Goal: Information Seeking & Learning: Learn about a topic

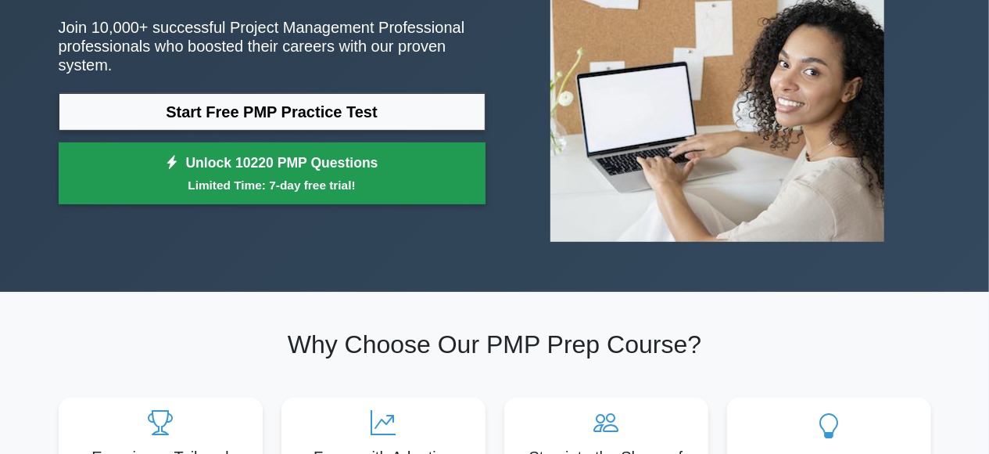
scroll to position [163, 0]
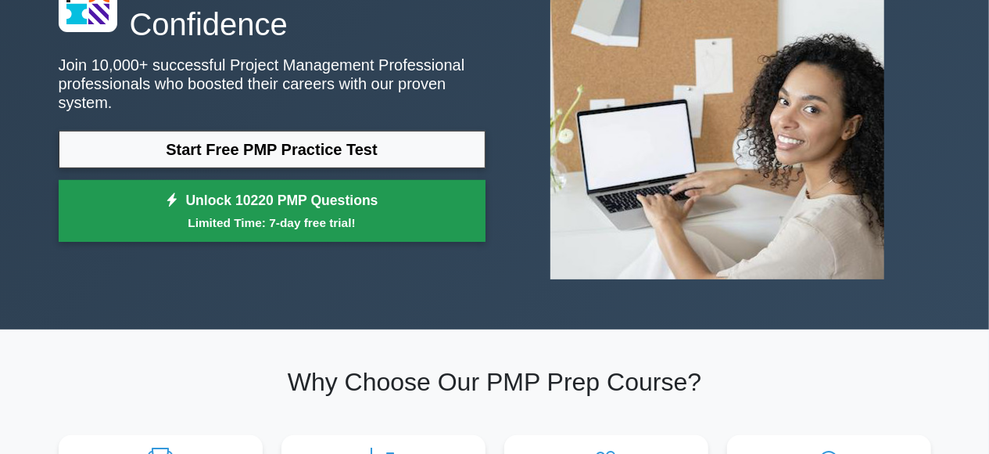
click at [288, 201] on link "Unlock 10220 PMP Questions Limited Time: 7-day free trial!" at bounding box center [272, 211] width 427 height 63
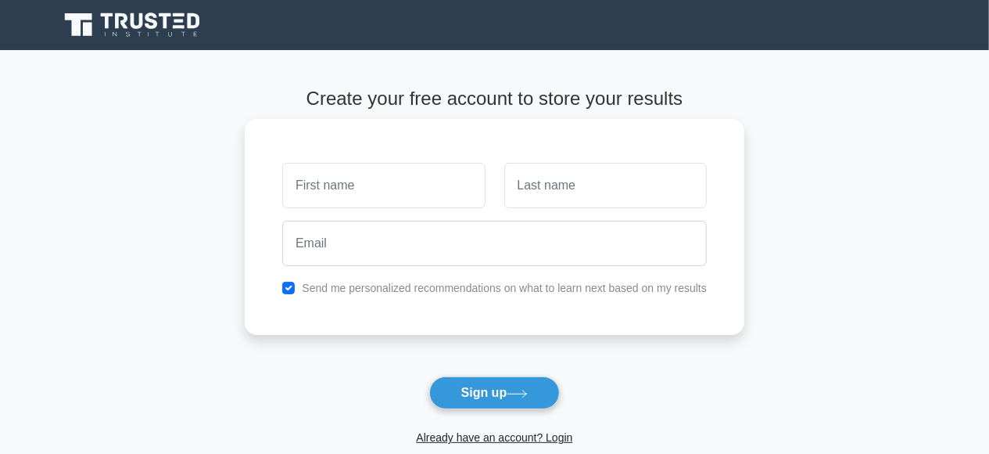
type input "c"
type input "Catherine"
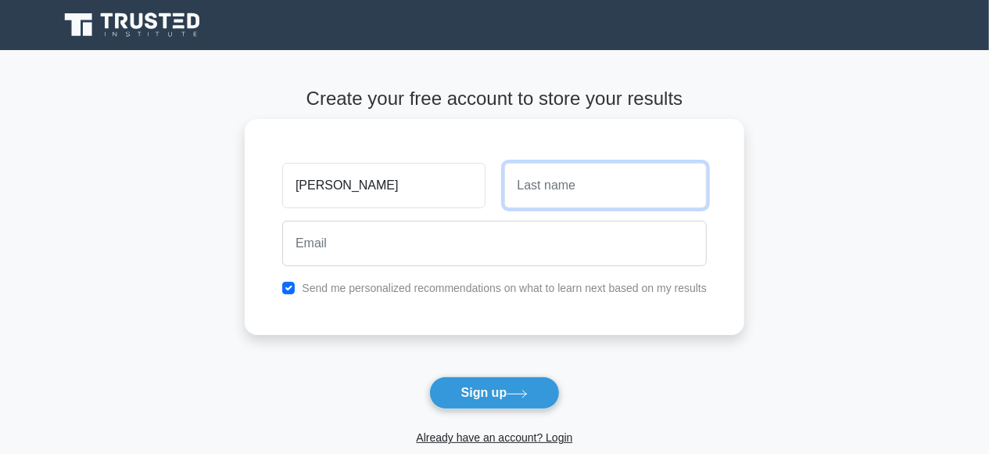
click at [547, 188] on input "text" at bounding box center [605, 185] width 203 height 45
type input "Kyohangirwe"
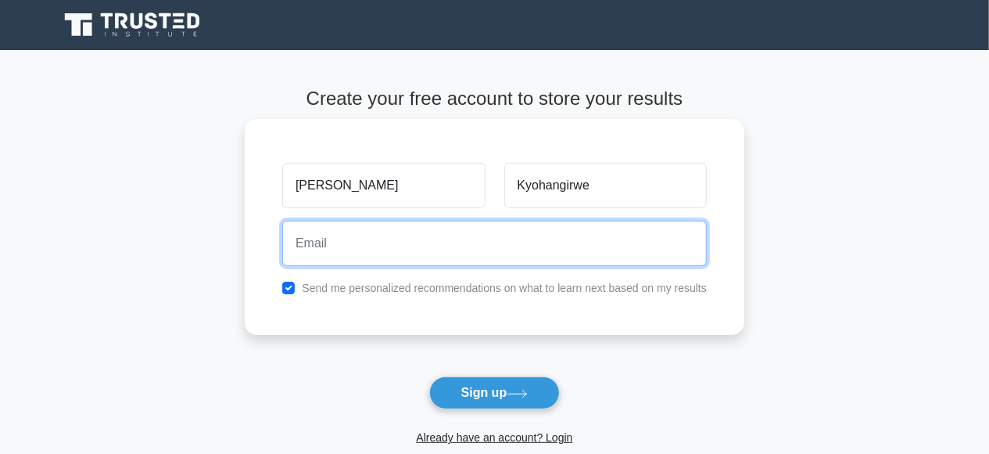
click at [322, 248] on input "email" at bounding box center [494, 243] width 425 height 45
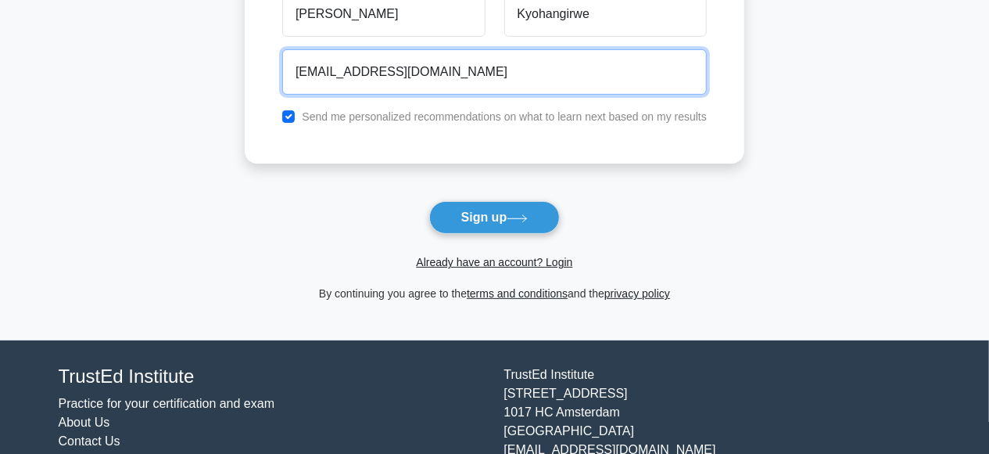
scroll to position [152, 0]
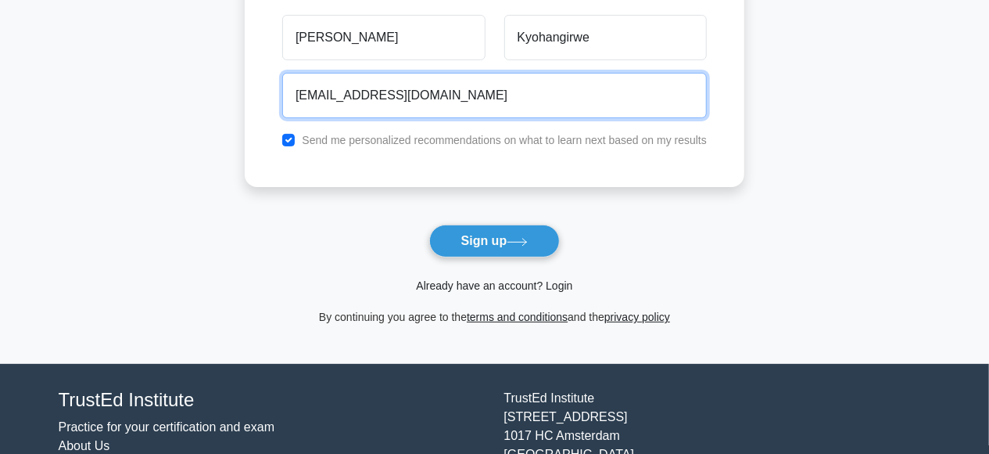
type input "cathymwebe@gmail.com"
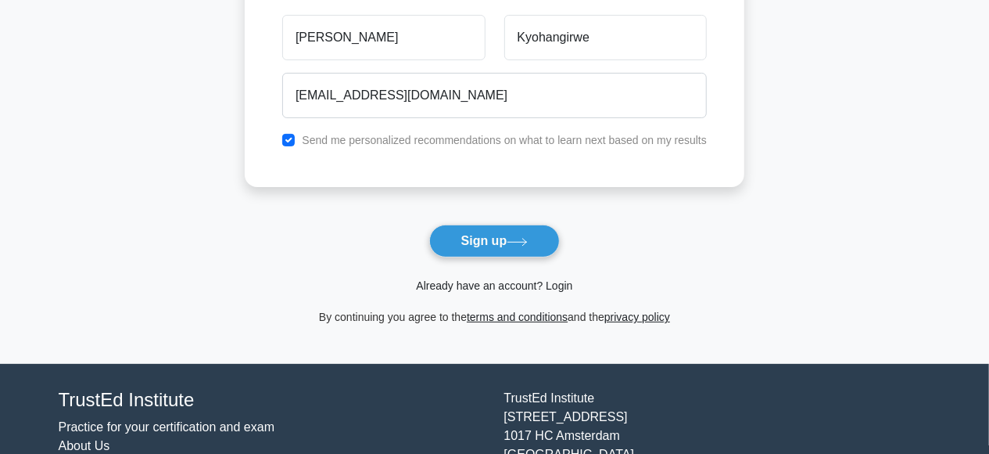
click at [554, 286] on link "Already have an account? Login" at bounding box center [494, 285] width 156 height 13
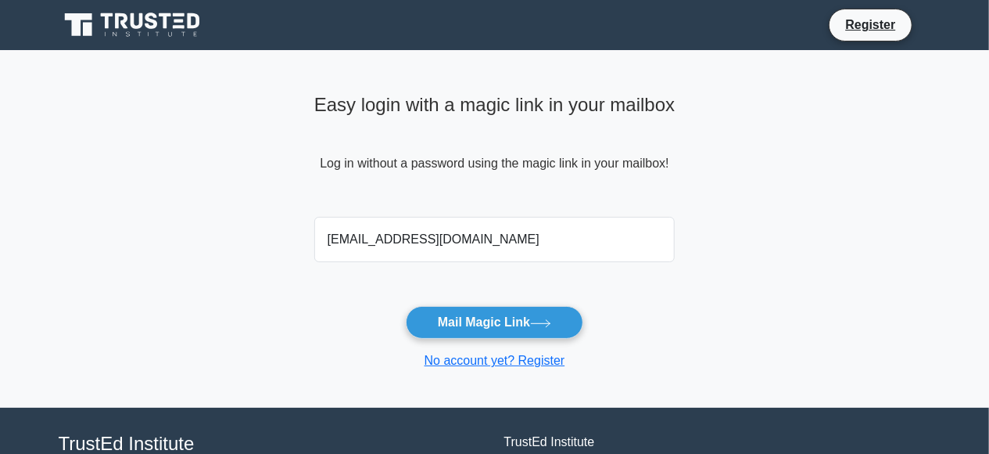
type input "cathymwebe@gmail.com"
click at [406, 306] on button "Mail Magic Link" at bounding box center [495, 322] width 178 height 33
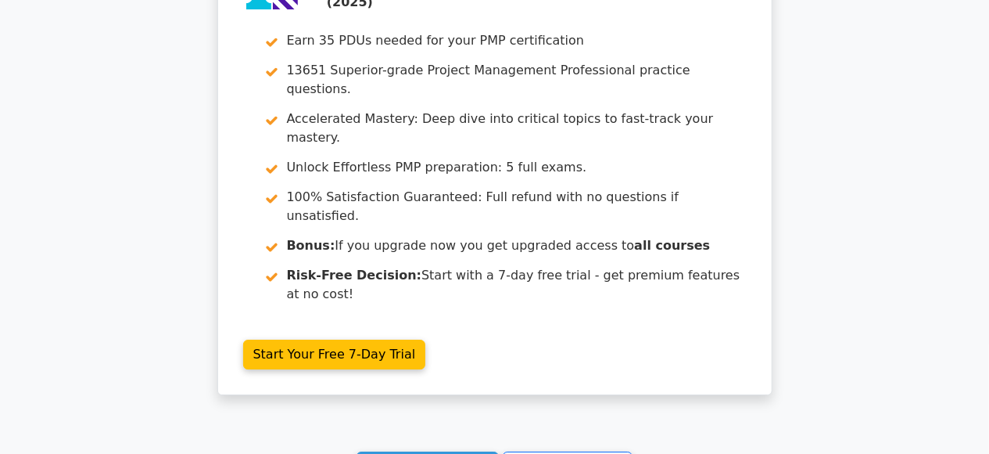
scroll to position [2440, 0]
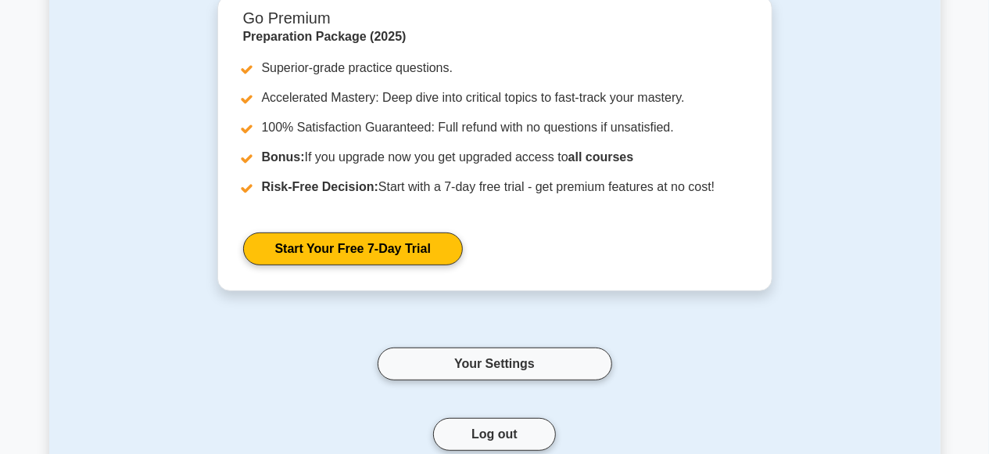
scroll to position [163, 0]
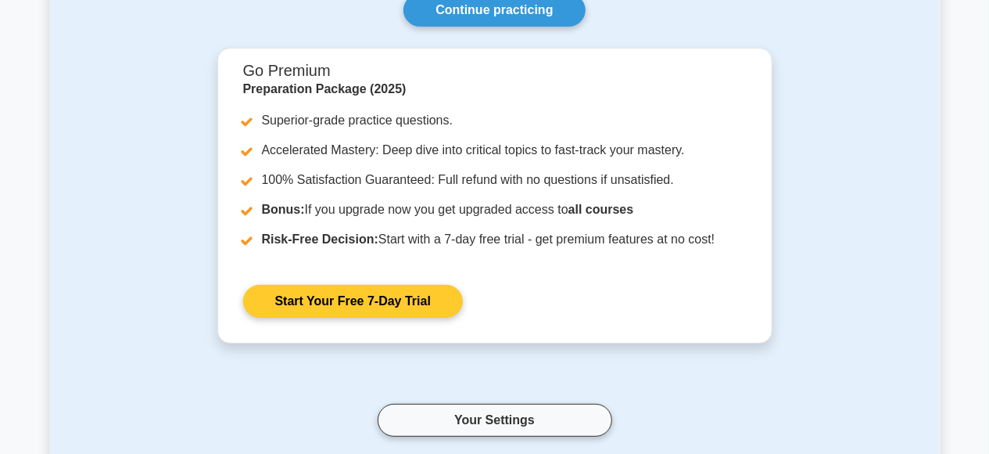
click at [350, 300] on link "Start Your Free 7-Day Trial" at bounding box center [353, 301] width 220 height 33
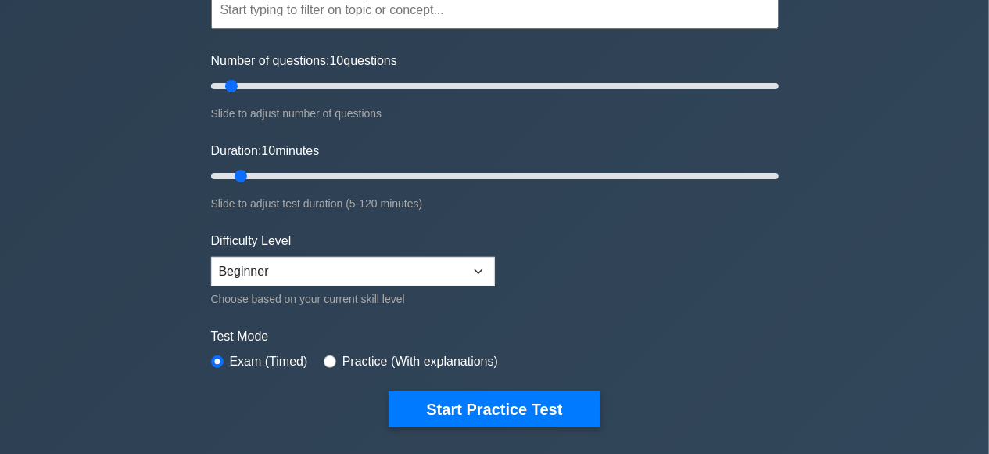
scroll to position [163, 0]
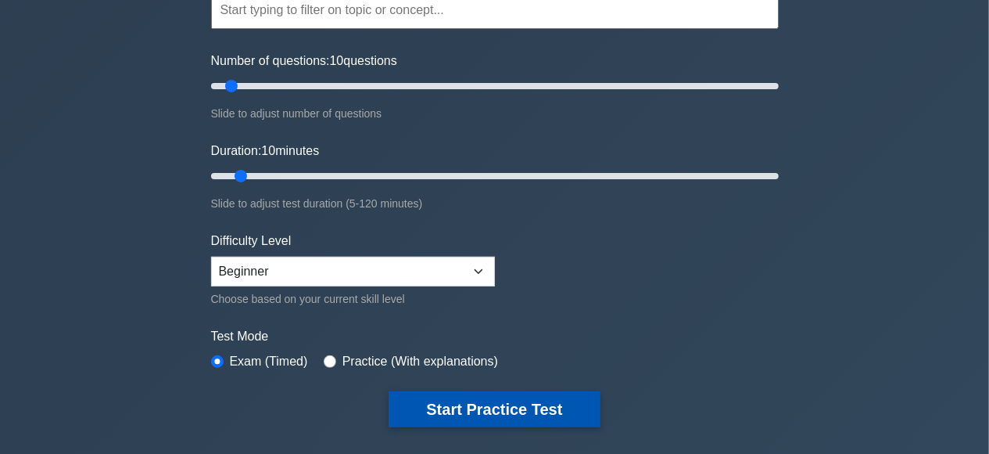
click at [513, 411] on button "Start Practice Test" at bounding box center [494, 409] width 211 height 36
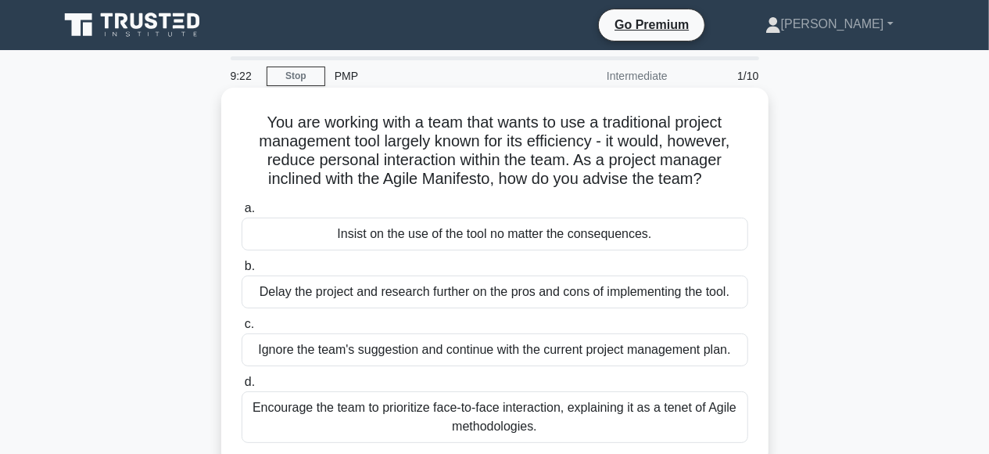
click at [386, 406] on div "Encourage the team to prioritize face-to-face interaction, explaining it as a t…" at bounding box center [495, 417] width 507 height 52
click at [242, 387] on input "d. Encourage the team to prioritize face-to-face interaction, explaining it as …" at bounding box center [242, 382] width 0 height 10
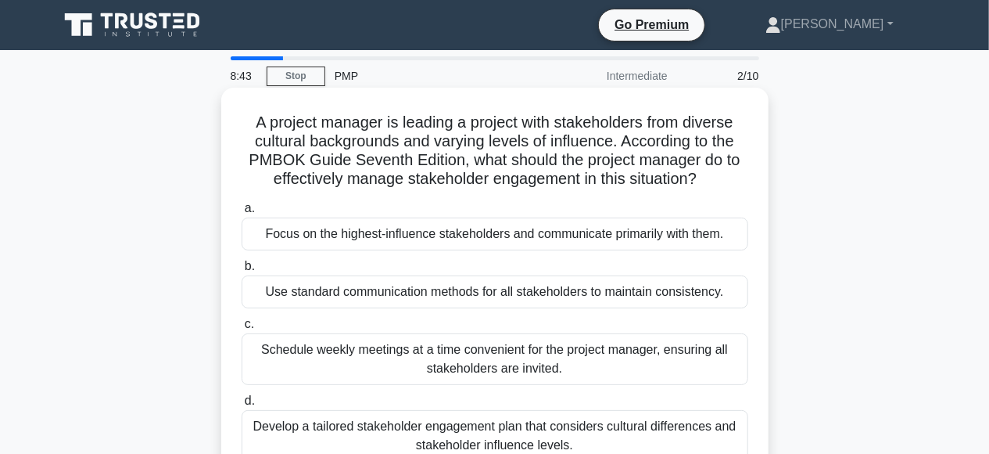
scroll to position [81, 0]
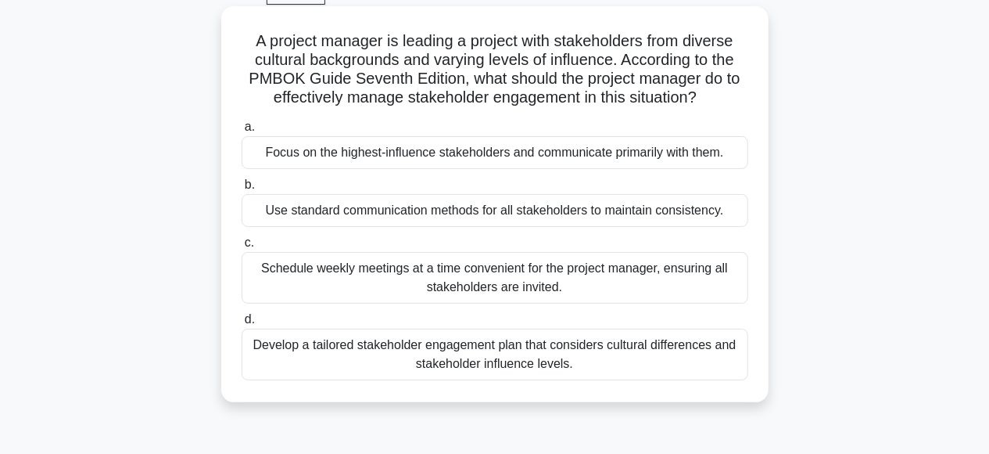
click at [418, 359] on div "Develop a tailored stakeholder engagement plan that considers cultural differen…" at bounding box center [495, 354] width 507 height 52
click at [249, 318] on span "d." at bounding box center [250, 318] width 10 height 13
click at [242, 318] on input "d. Develop a tailored stakeholder engagement plan that considers cultural diffe…" at bounding box center [242, 319] width 0 height 10
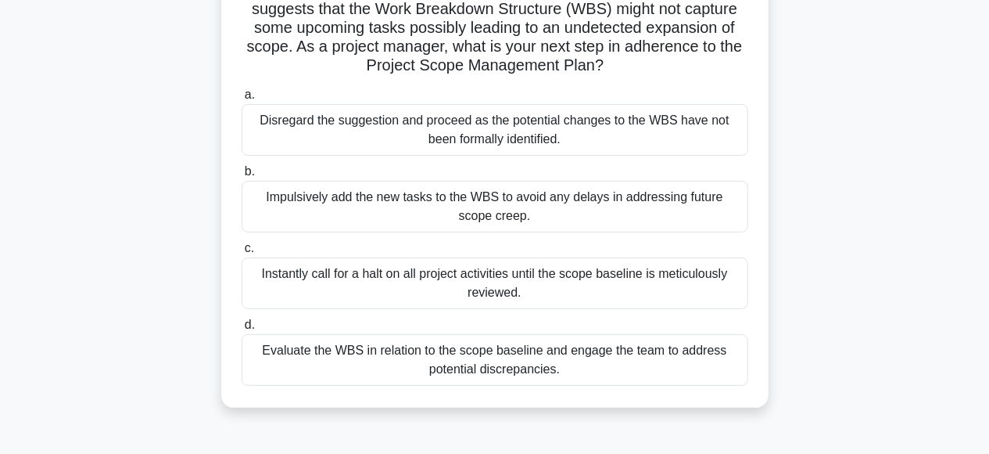
scroll to position [163, 0]
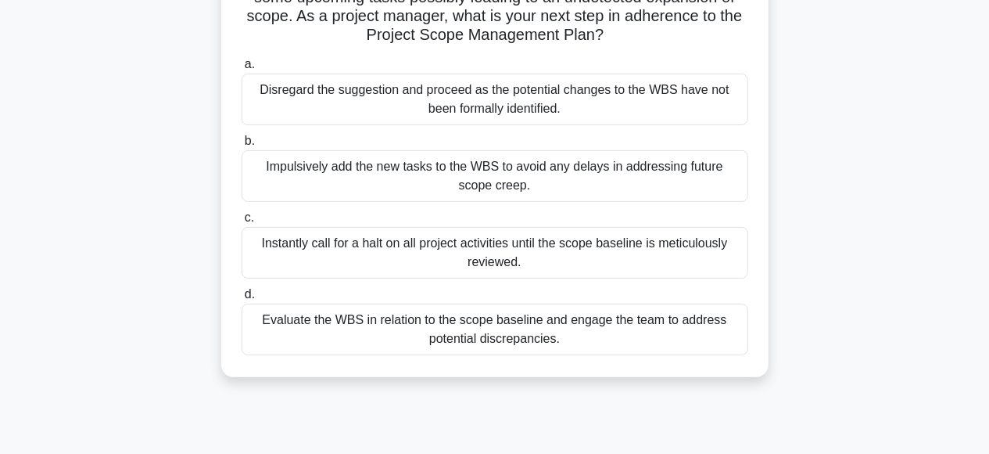
click at [249, 293] on span "d." at bounding box center [250, 293] width 10 height 13
click at [242, 293] on input "d. Evaluate the WBS in relation to the scope baseline and engage the team to ad…" at bounding box center [242, 294] width 0 height 10
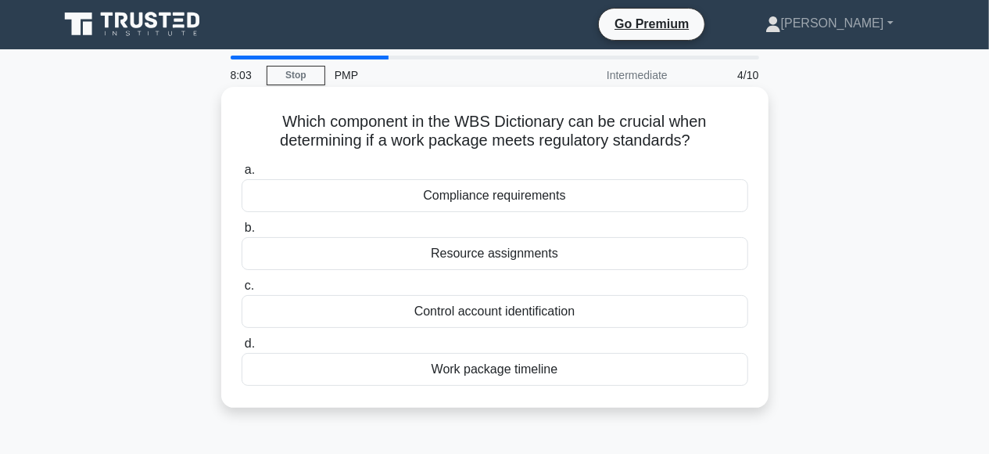
scroll to position [0, 0]
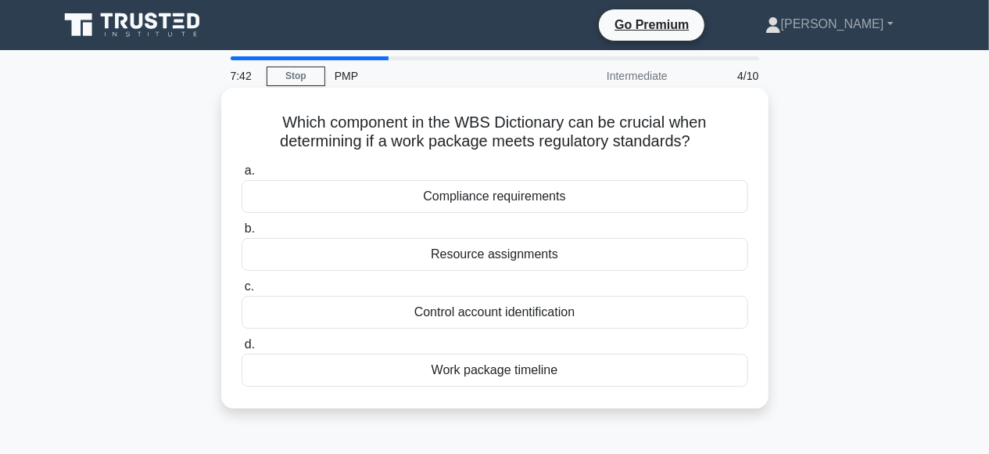
click at [246, 290] on span "c." at bounding box center [249, 285] width 9 height 13
click at [242, 290] on input "c. Control account identification" at bounding box center [242, 287] width 0 height 10
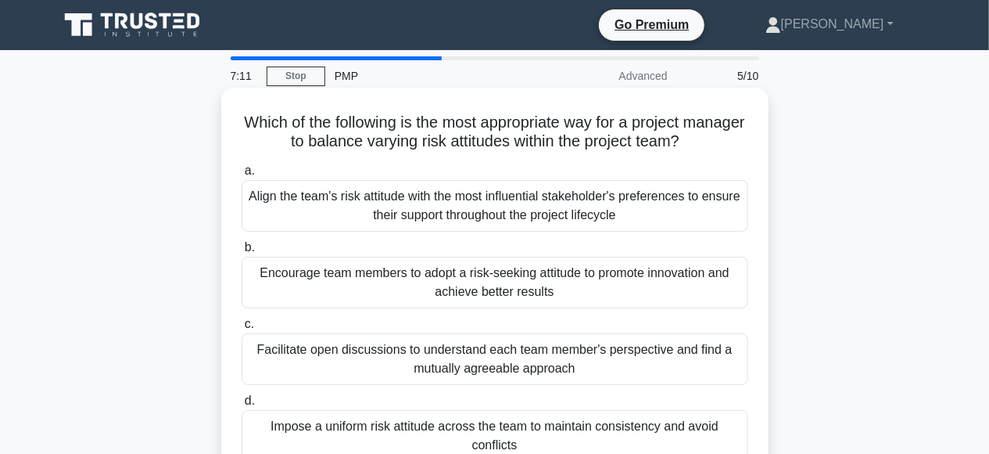
click at [247, 322] on span "c." at bounding box center [249, 323] width 9 height 13
click at [242, 322] on input "c. Facilitate open discussions to understand each team member's perspective and…" at bounding box center [242, 324] width 0 height 10
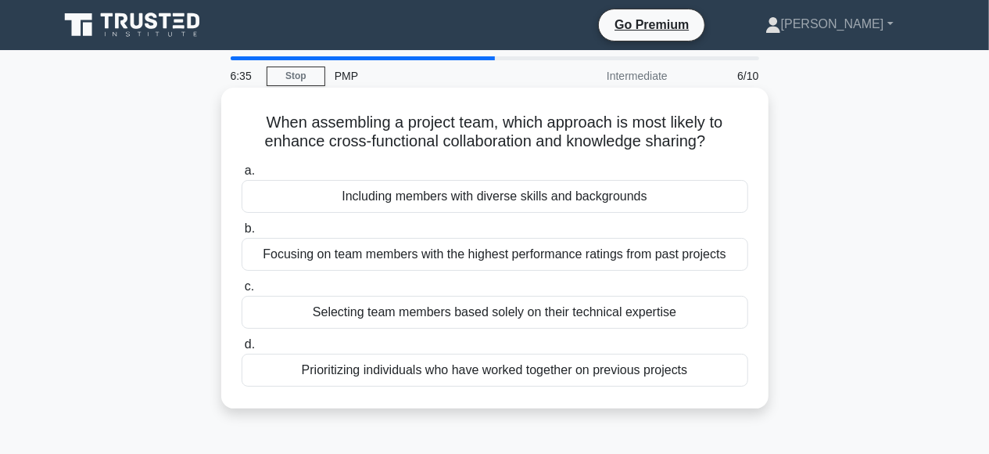
click at [246, 172] on span "a." at bounding box center [250, 169] width 10 height 13
click at [242, 172] on input "a. Including members with diverse skills and backgrounds" at bounding box center [242, 171] width 0 height 10
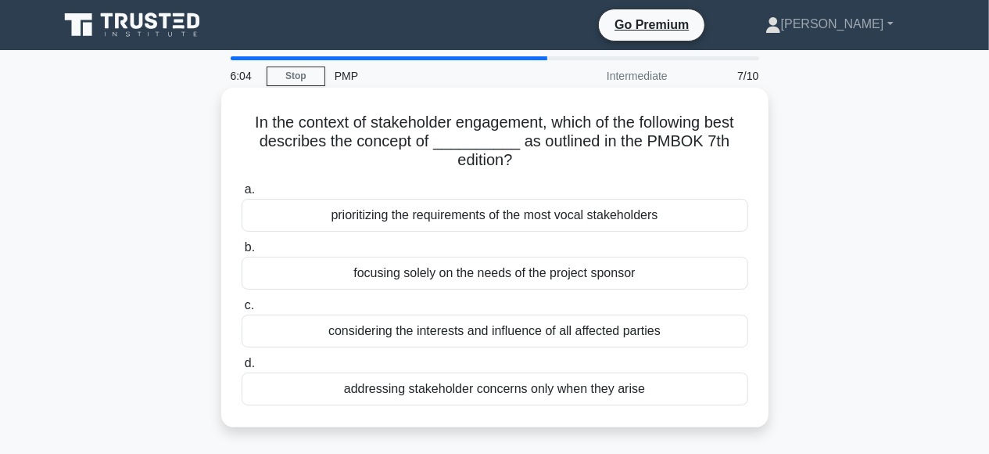
click at [248, 307] on span "c." at bounding box center [249, 304] width 9 height 13
click at [242, 307] on input "c. considering the interests and influence of all affected parties" at bounding box center [242, 305] width 0 height 10
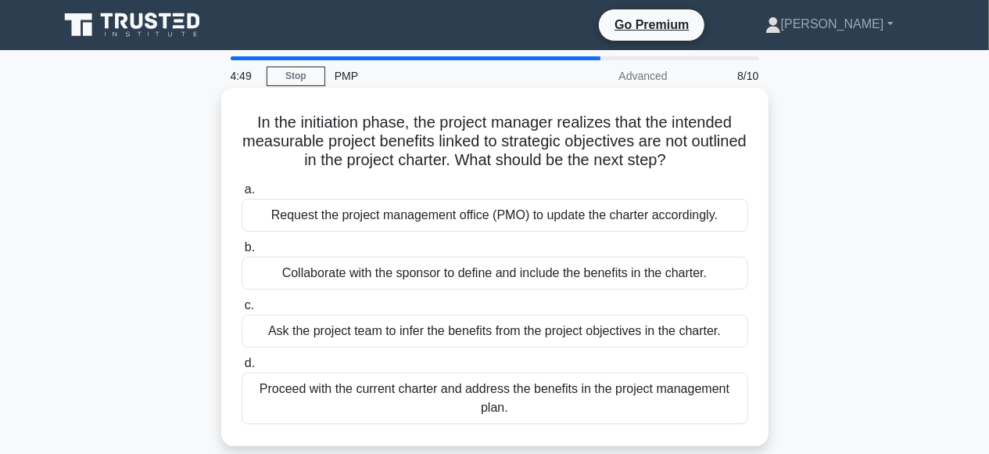
click at [245, 249] on span "b." at bounding box center [250, 246] width 10 height 13
click at [242, 249] on input "b. Collaborate with the sponsor to define and include the benefits in the chart…" at bounding box center [242, 247] width 0 height 10
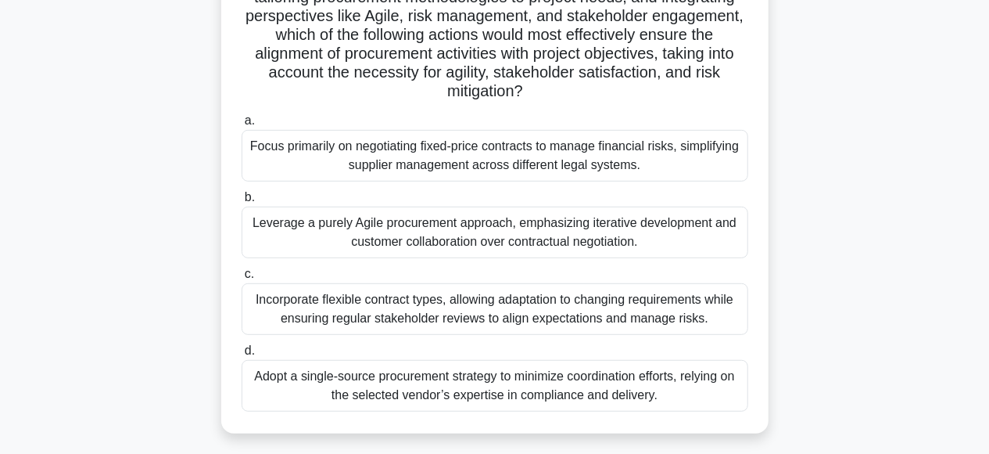
scroll to position [325, 0]
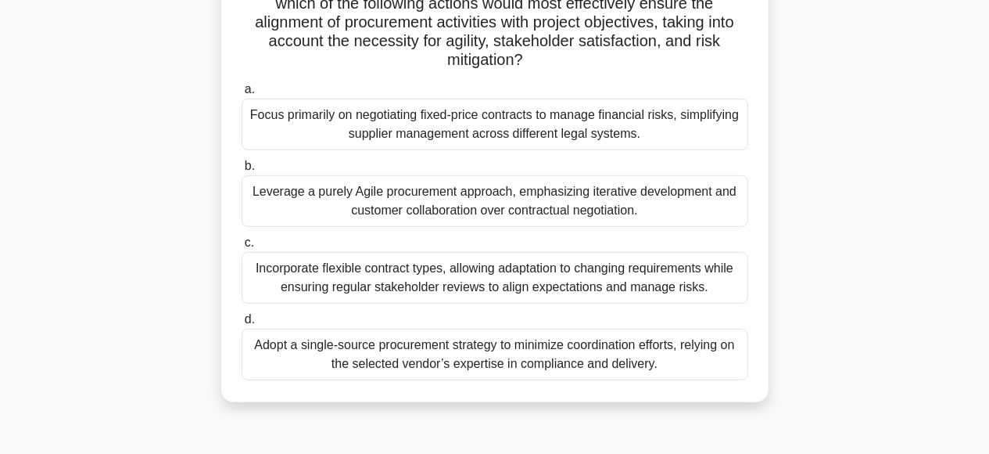
click at [245, 246] on span "c." at bounding box center [249, 241] width 9 height 13
click at [242, 246] on input "c. Incorporate flexible contract types, allowing adaptation to changing require…" at bounding box center [242, 243] width 0 height 10
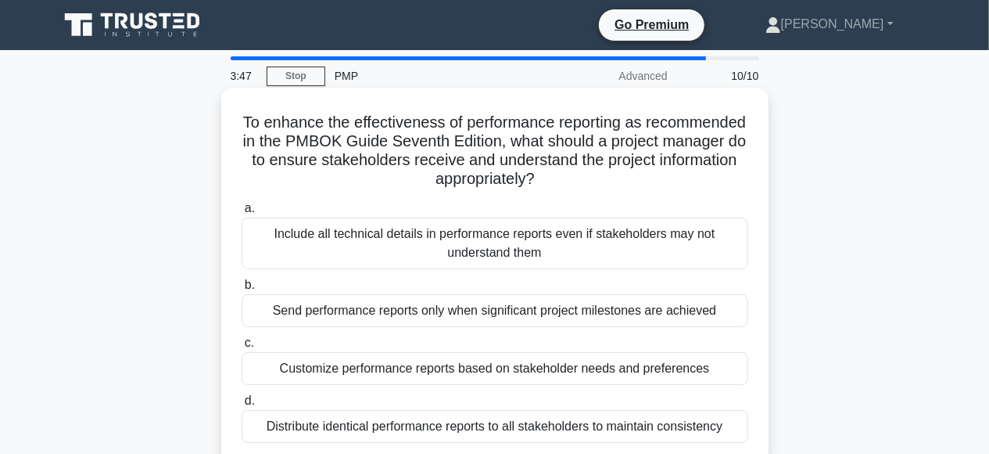
scroll to position [0, 0]
click at [246, 344] on span "c." at bounding box center [249, 342] width 9 height 13
click at [242, 344] on input "c. Customize performance reports based on stakeholder needs and preferences" at bounding box center [242, 343] width 0 height 10
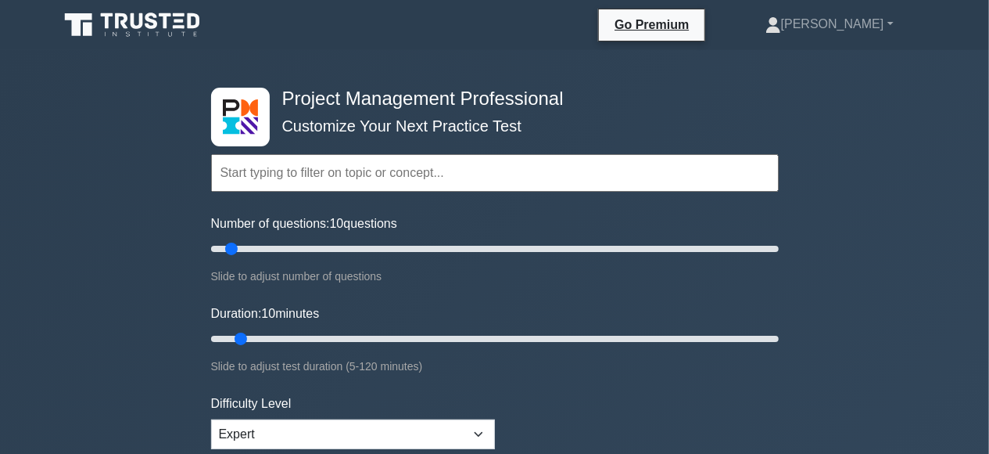
click at [318, 178] on input "text" at bounding box center [495, 173] width 568 height 38
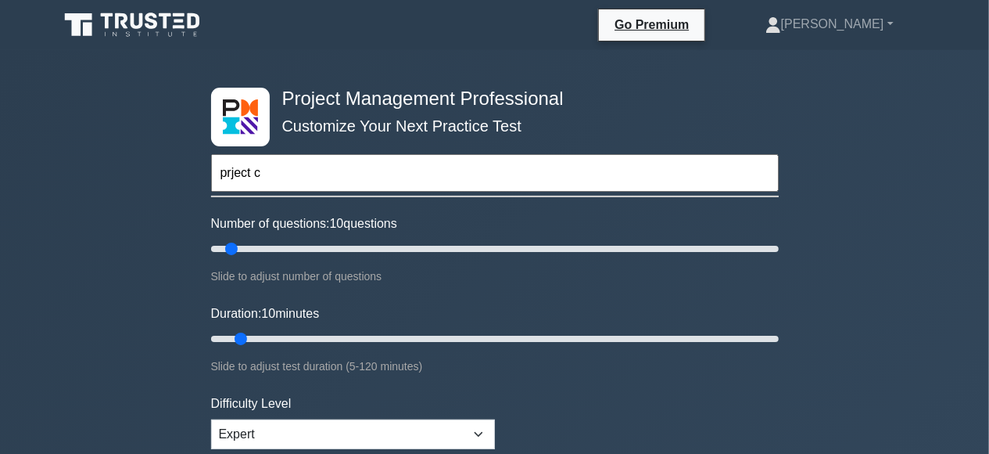
click at [232, 174] on input "prject c" at bounding box center [495, 173] width 568 height 38
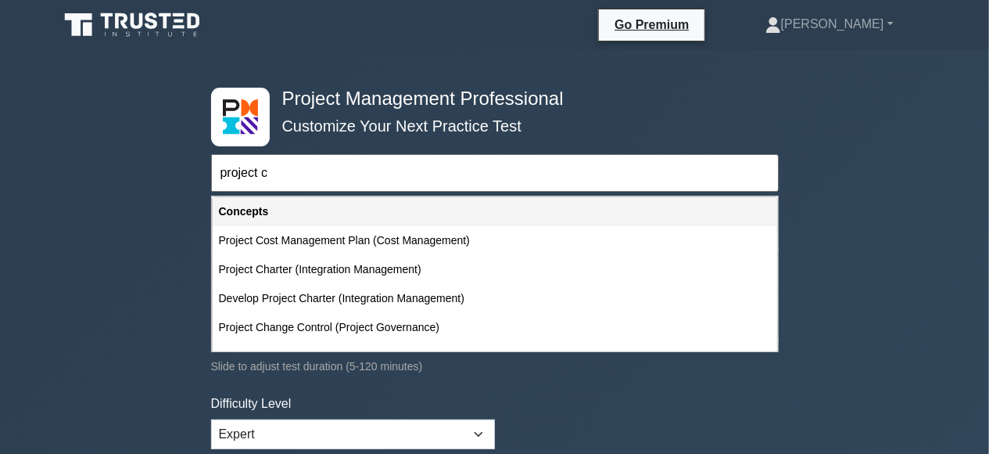
click at [290, 182] on input "project c" at bounding box center [495, 173] width 568 height 38
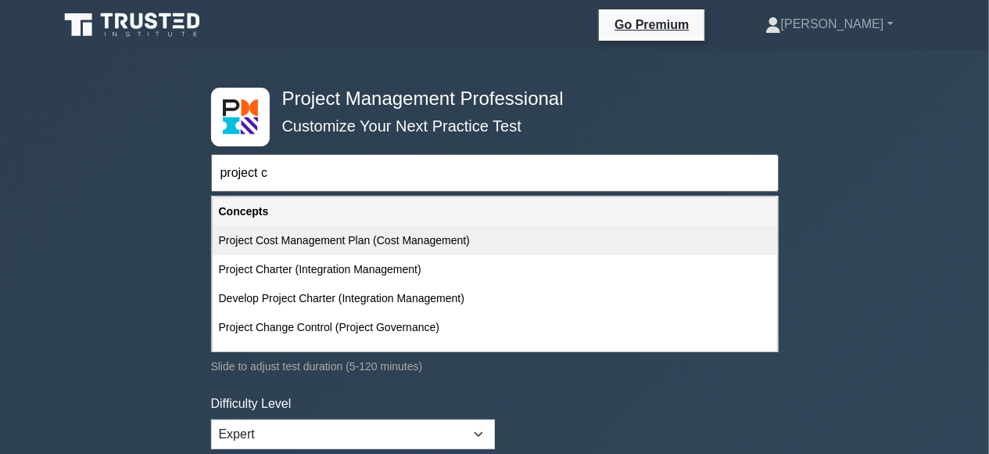
click at [273, 240] on div "Project Cost Management Plan (Cost Management)" at bounding box center [495, 240] width 565 height 29
type input "Project Cost Management Plan (Cost Management)"
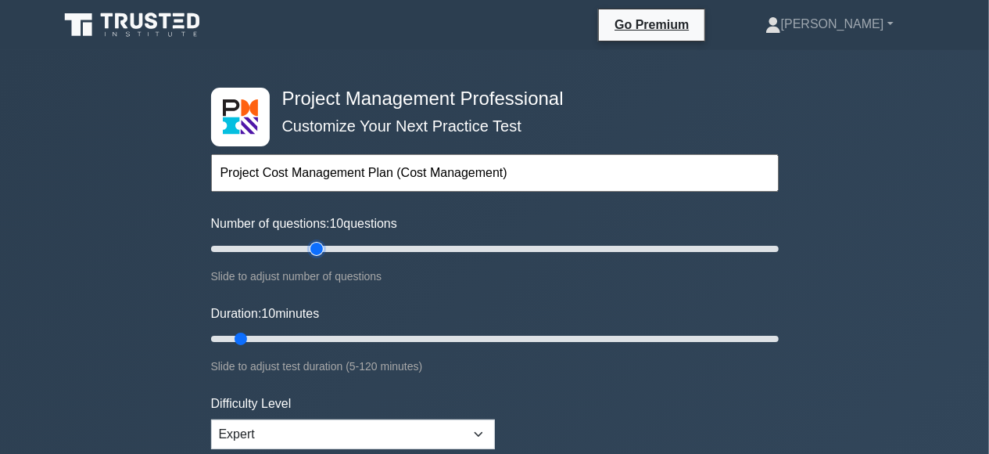
type input "40"
click at [323, 242] on input "Number of questions: 10 questions" at bounding box center [495, 248] width 568 height 19
click at [609, 245] on input "Number of questions: 40 questions" at bounding box center [495, 248] width 568 height 19
type input "85"
click at [451, 245] on input "Number of questions: 145 questions" at bounding box center [495, 248] width 568 height 19
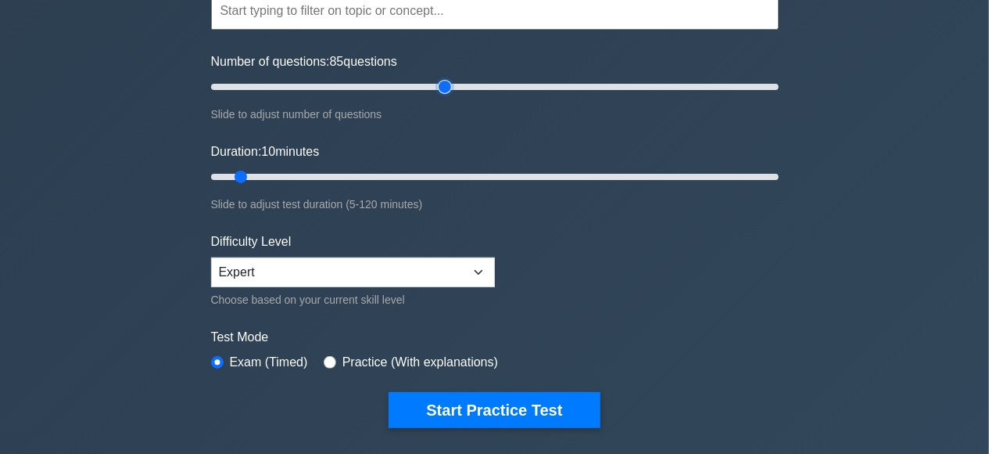
scroll to position [163, 0]
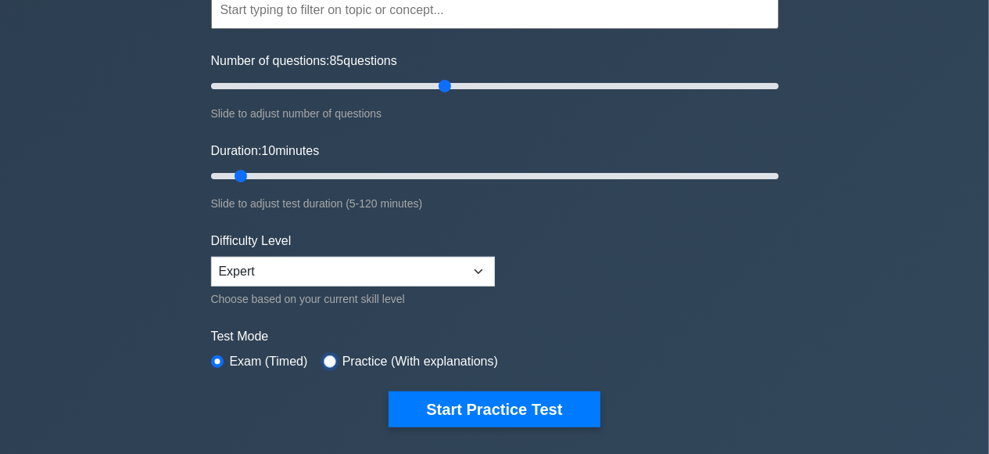
click at [328, 356] on input "radio" at bounding box center [330, 361] width 13 height 13
radio input "true"
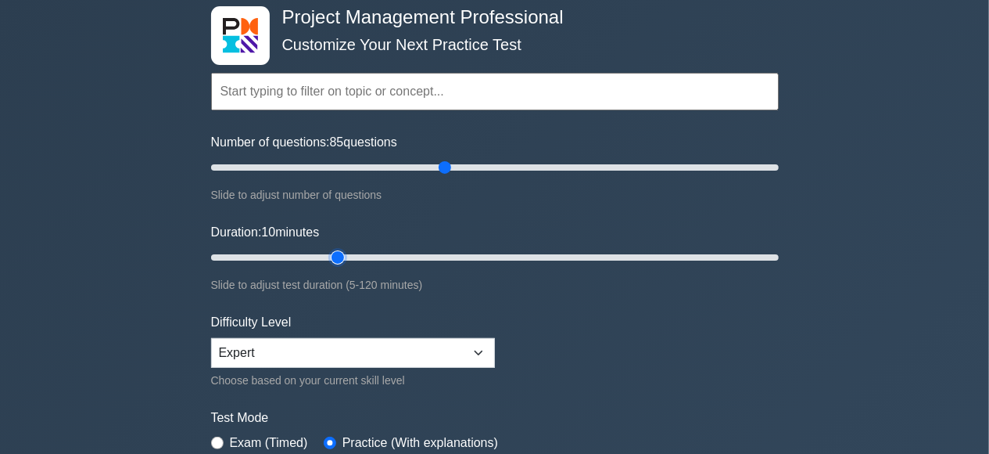
type input "30"
click at [329, 253] on input "Duration: 10 minutes" at bounding box center [495, 257] width 568 height 19
click at [418, 163] on input "Number of questions: 85 questions" at bounding box center [495, 167] width 568 height 19
click at [403, 166] on input "Number of questions: 70 questions" at bounding box center [495, 167] width 568 height 19
click at [392, 166] on input "Number of questions: 70 questions" at bounding box center [495, 167] width 568 height 19
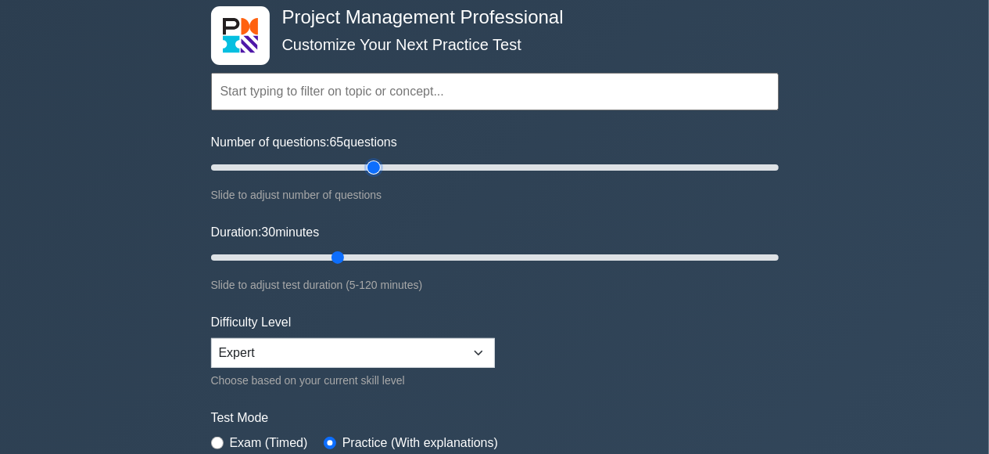
type input "60"
click at [374, 167] on input "Number of questions: 65 questions" at bounding box center [495, 167] width 568 height 19
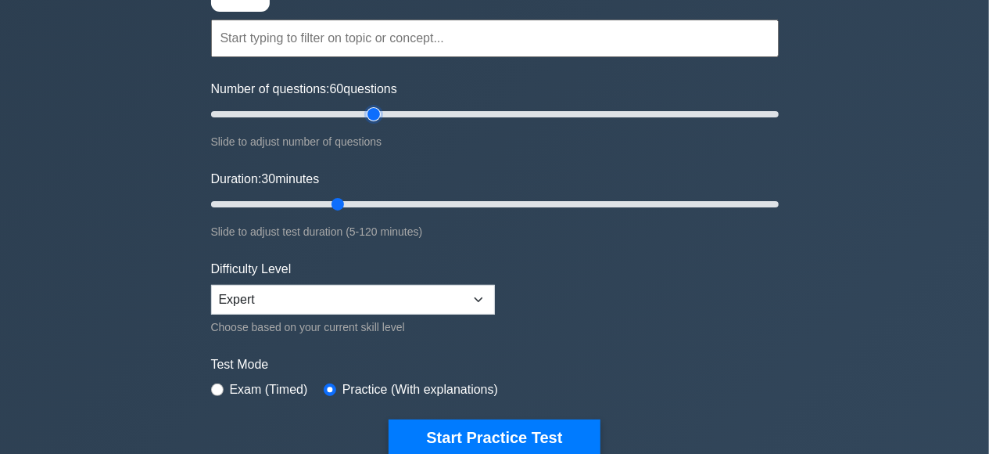
scroll to position [163, 0]
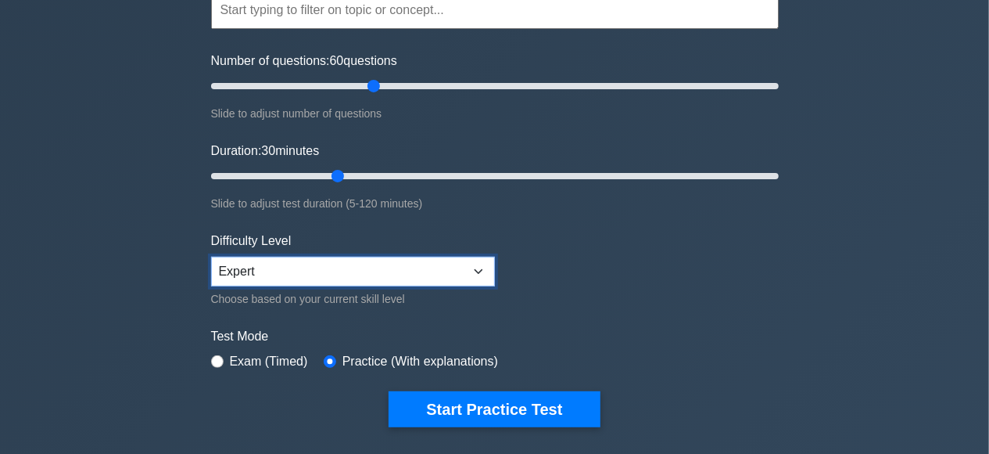
select select "beginner"
click option "Beginner" at bounding box center [0, 0] width 0 height 0
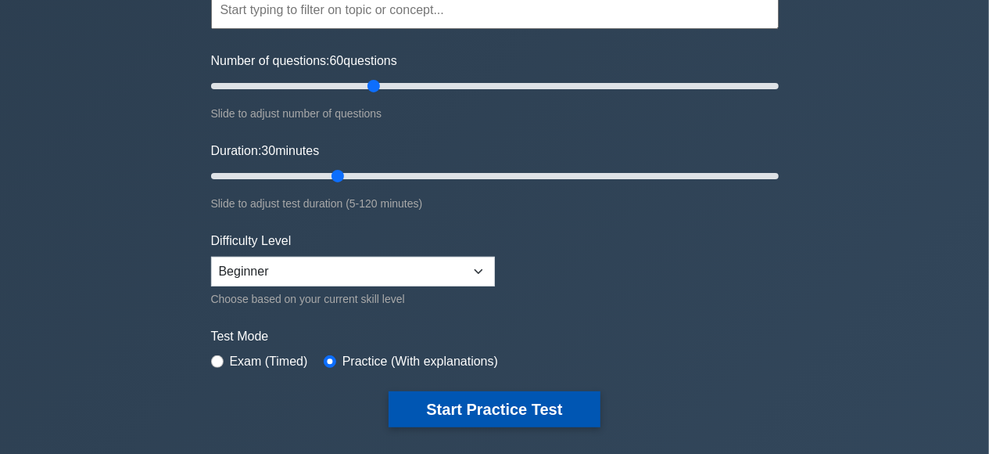
click at [486, 399] on button "Start Practice Test" at bounding box center [494, 409] width 211 height 36
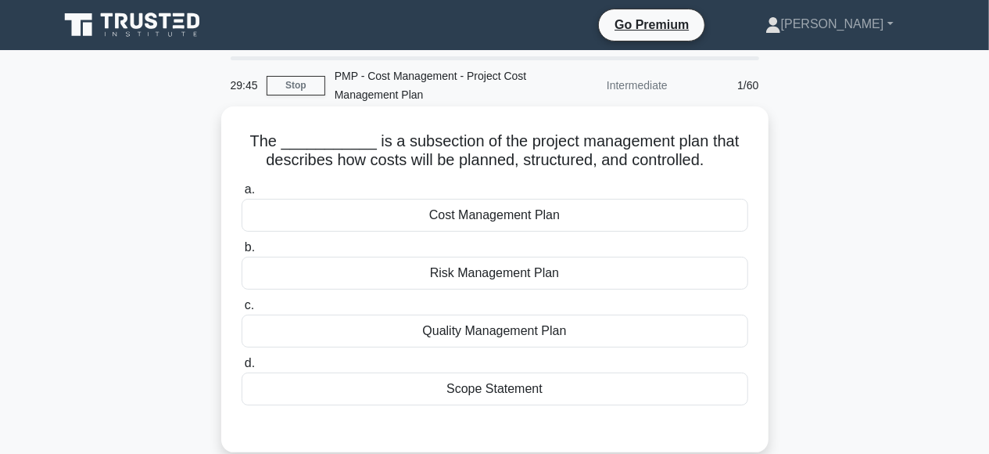
click at [505, 218] on div "Cost Management Plan" at bounding box center [495, 215] width 507 height 33
click at [242, 195] on input "a. Cost Management Plan" at bounding box center [242, 190] width 0 height 10
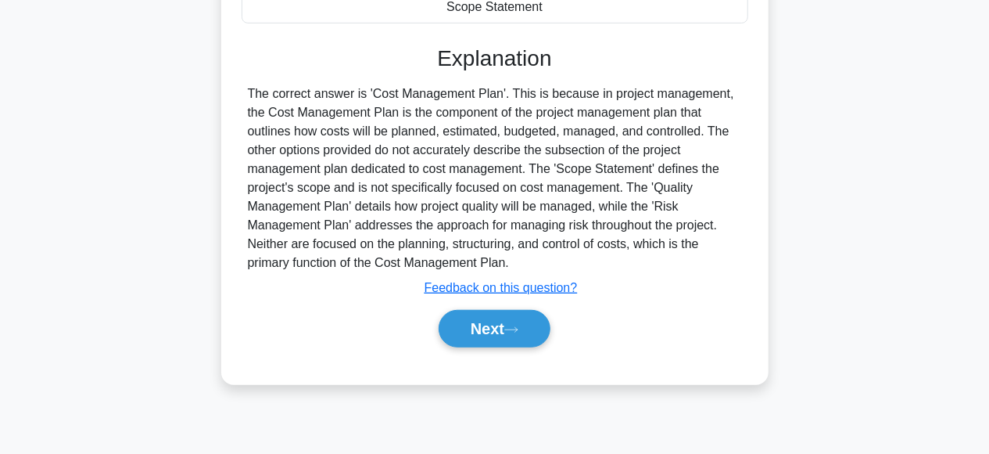
scroll to position [391, 0]
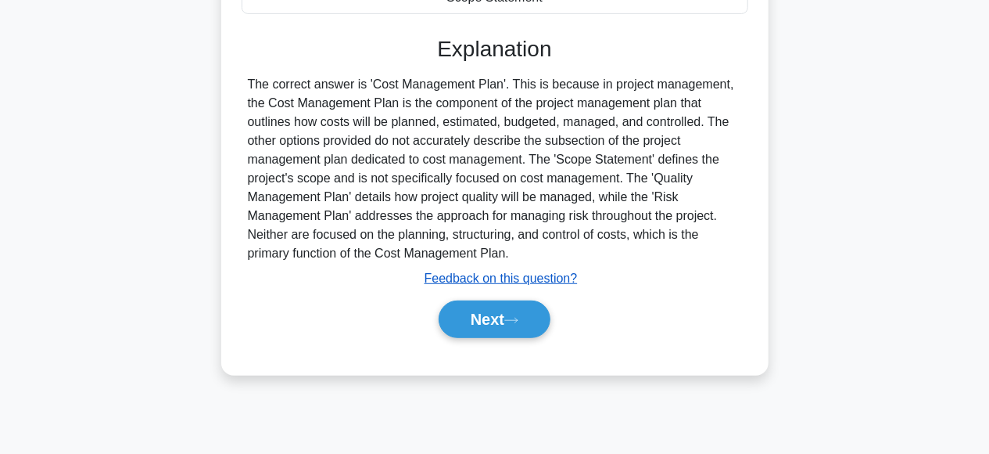
click at [497, 276] on u "Feedback on this question?" at bounding box center [501, 277] width 153 height 13
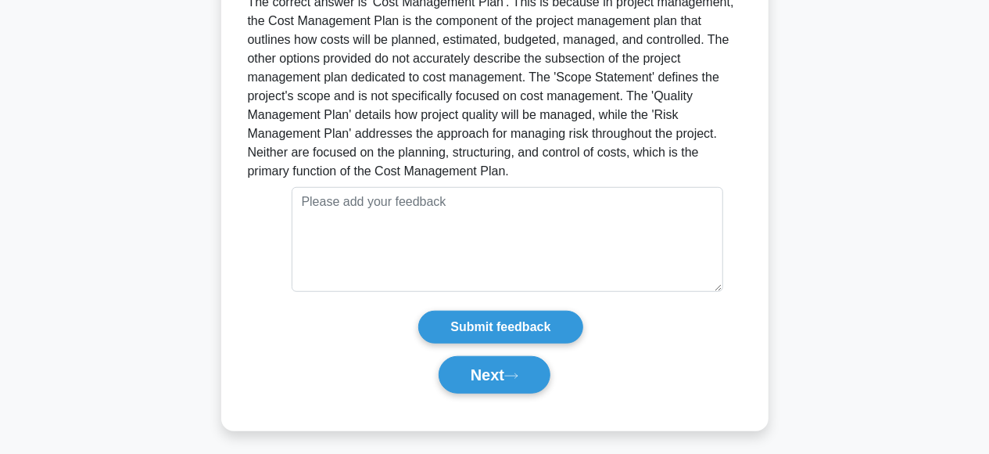
scroll to position [476, 0]
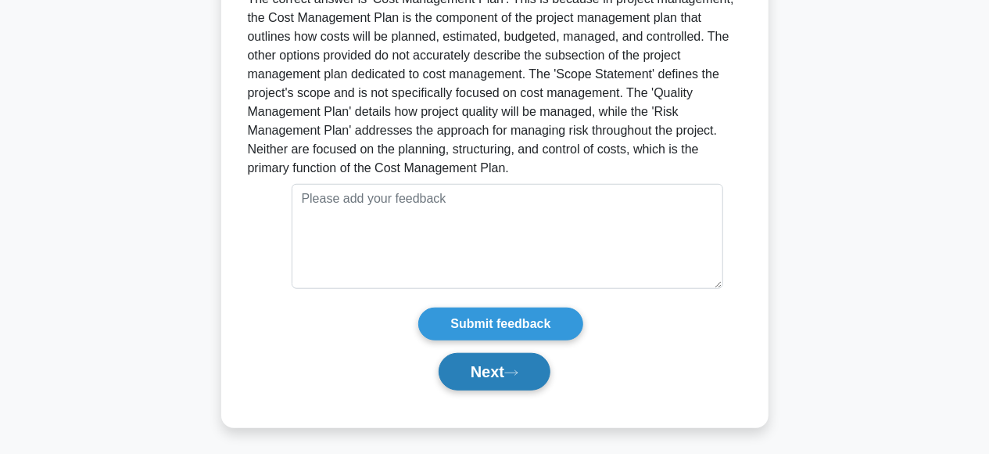
click at [494, 374] on button "Next" at bounding box center [495, 372] width 112 height 38
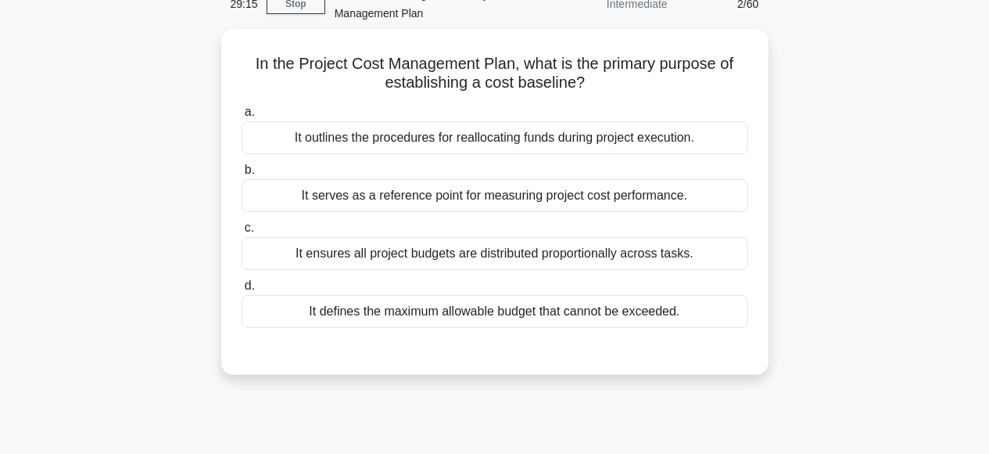
scroll to position [66, 0]
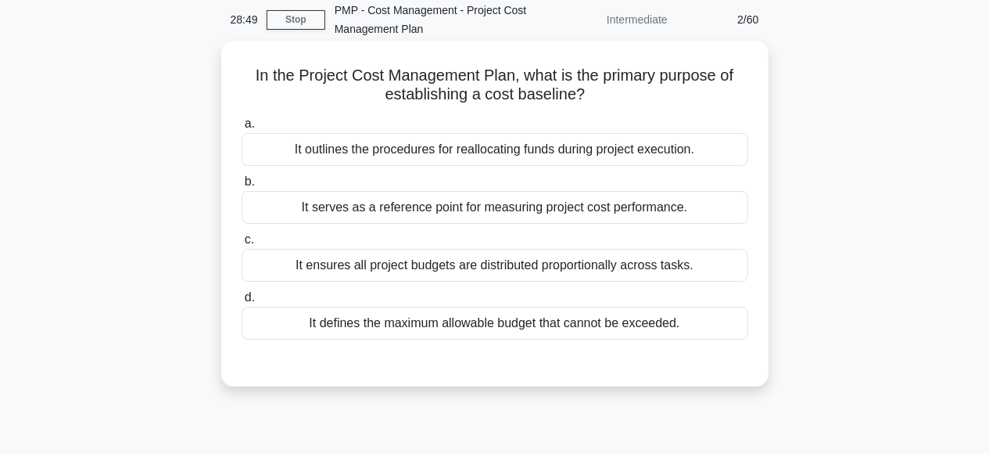
click at [247, 187] on span "b." at bounding box center [250, 180] width 10 height 13
click at [242, 187] on input "b. It serves as a reference point for measuring project cost performance." at bounding box center [242, 182] width 0 height 10
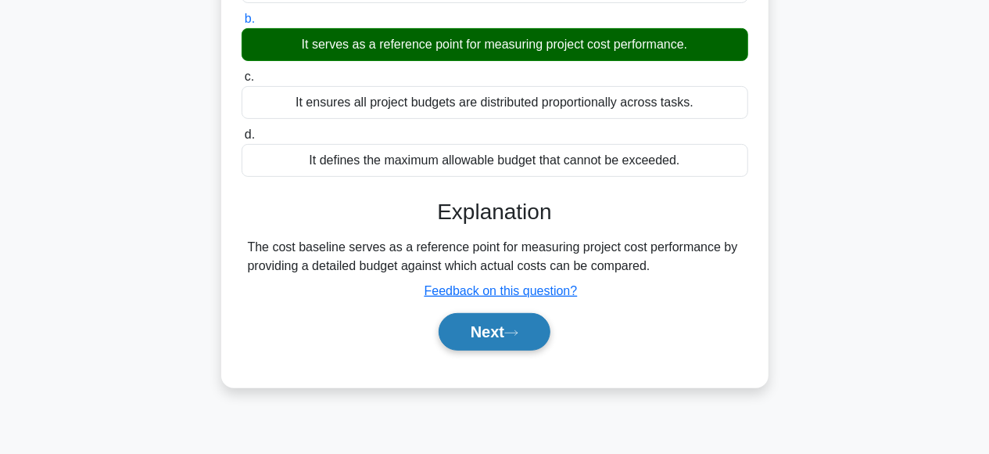
scroll to position [228, 0]
click at [508, 323] on button "Next" at bounding box center [495, 332] width 112 height 38
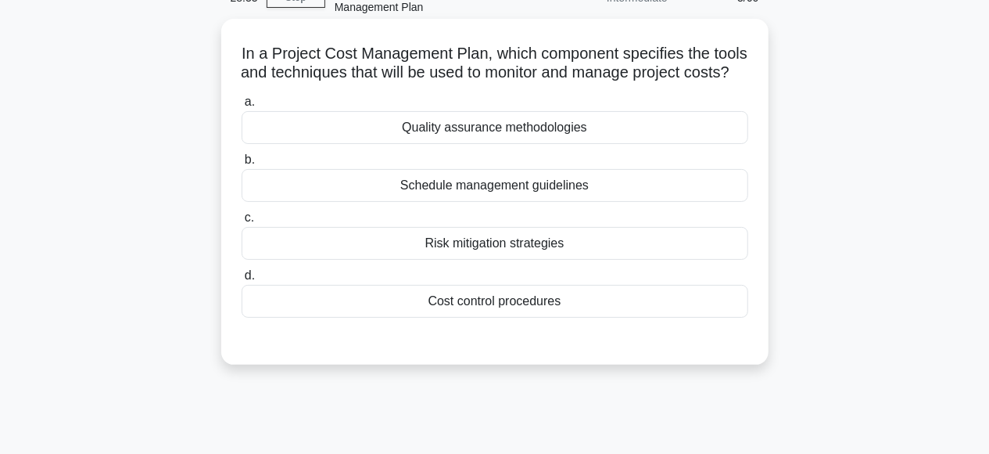
scroll to position [66, 0]
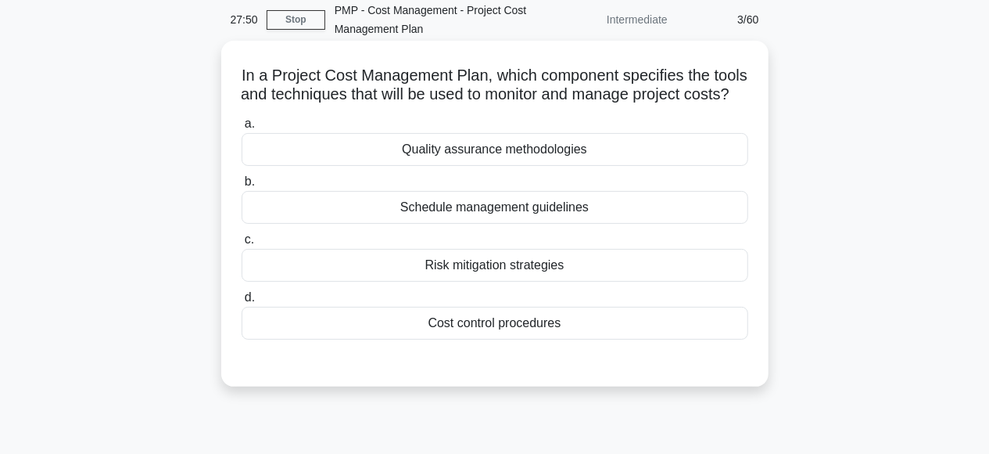
click at [465, 339] on div "Cost control procedures" at bounding box center [495, 323] width 507 height 33
click at [242, 303] on input "d. Cost control procedures" at bounding box center [242, 298] width 0 height 10
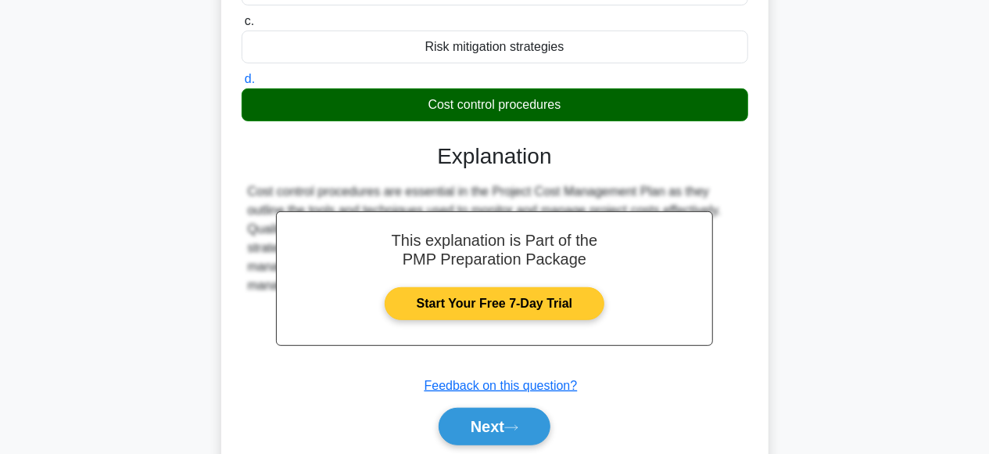
scroll to position [310, 0]
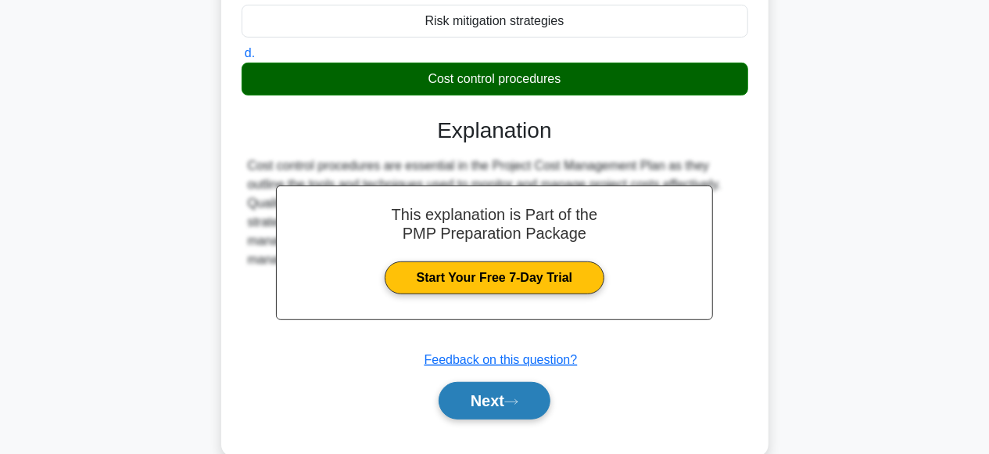
click at [508, 417] on button "Next" at bounding box center [495, 401] width 112 height 38
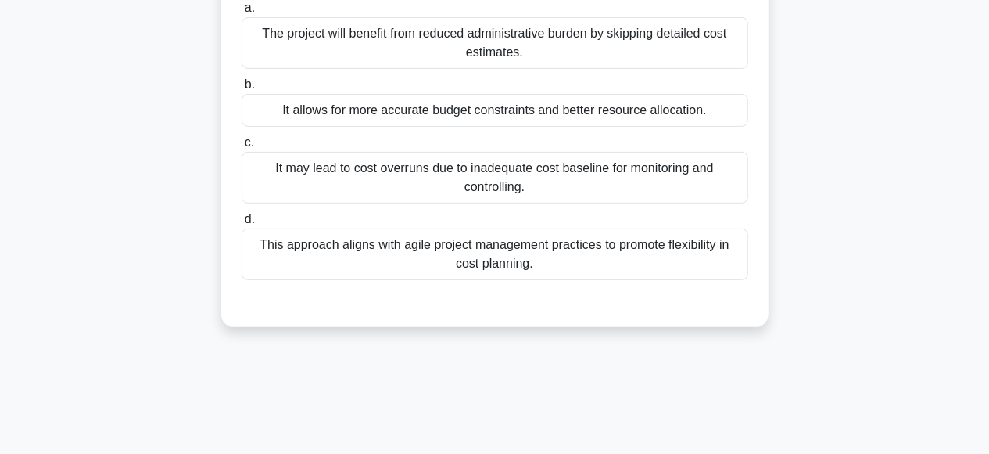
scroll to position [66, 0]
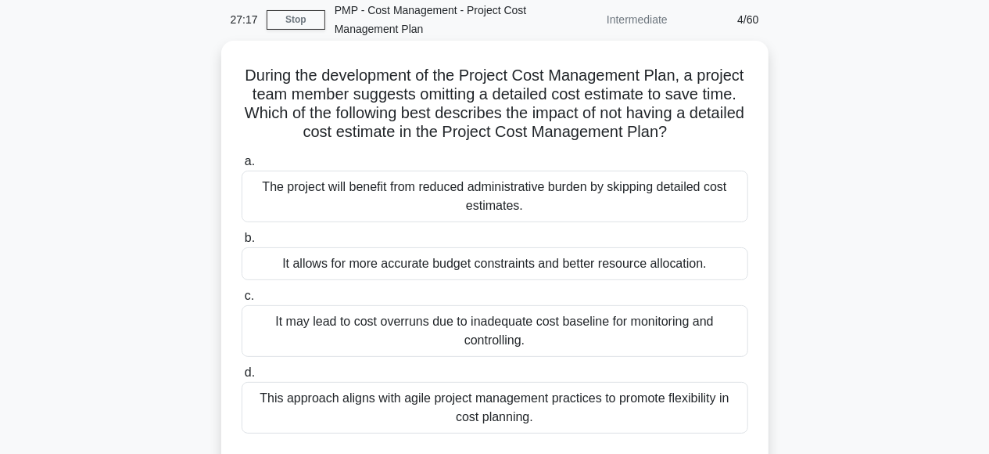
click at [268, 317] on div "It may lead to cost overruns due to inadequate cost baseline for monitoring and…" at bounding box center [495, 331] width 507 height 52
click at [242, 301] on input "c. It may lead to cost overruns due to inadequate cost baseline for monitoring …" at bounding box center [242, 296] width 0 height 10
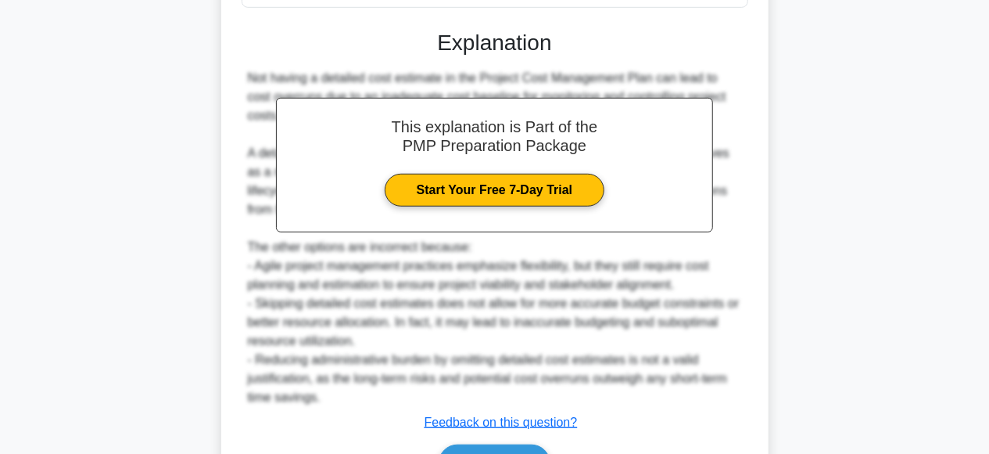
scroll to position [554, 0]
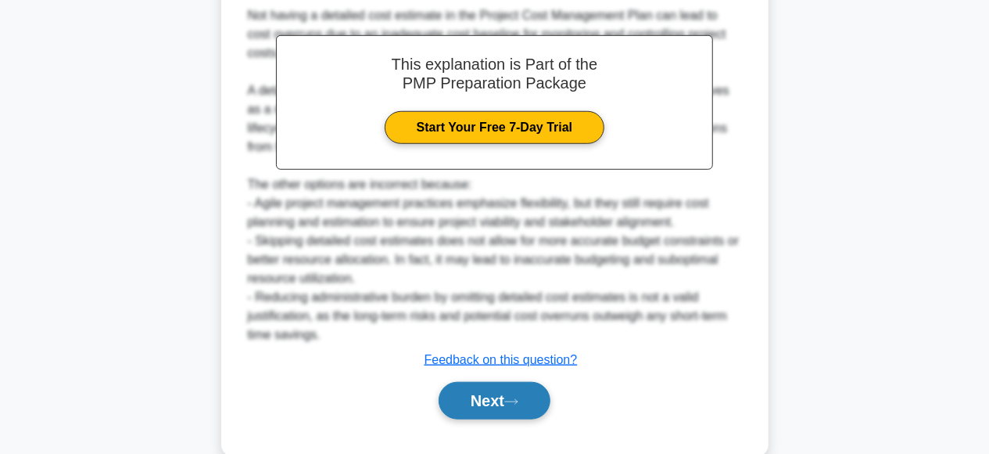
click at [464, 387] on button "Next" at bounding box center [495, 401] width 112 height 38
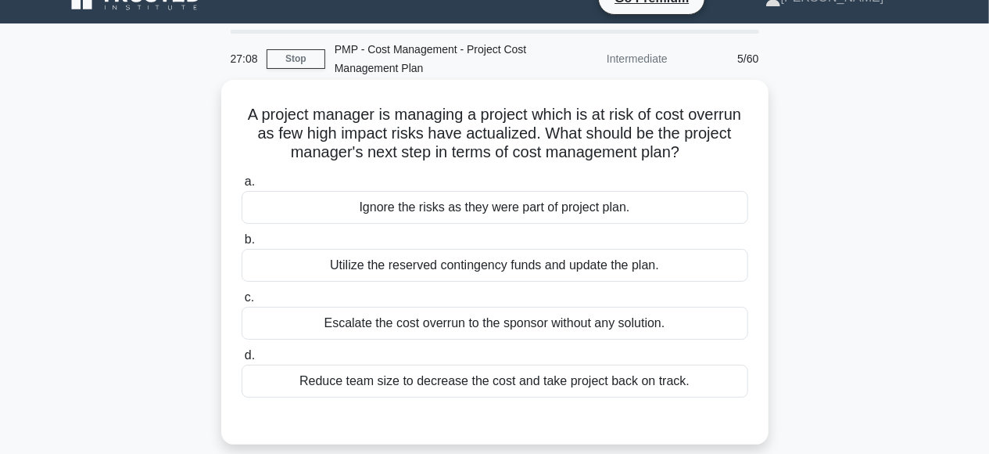
scroll to position [0, 0]
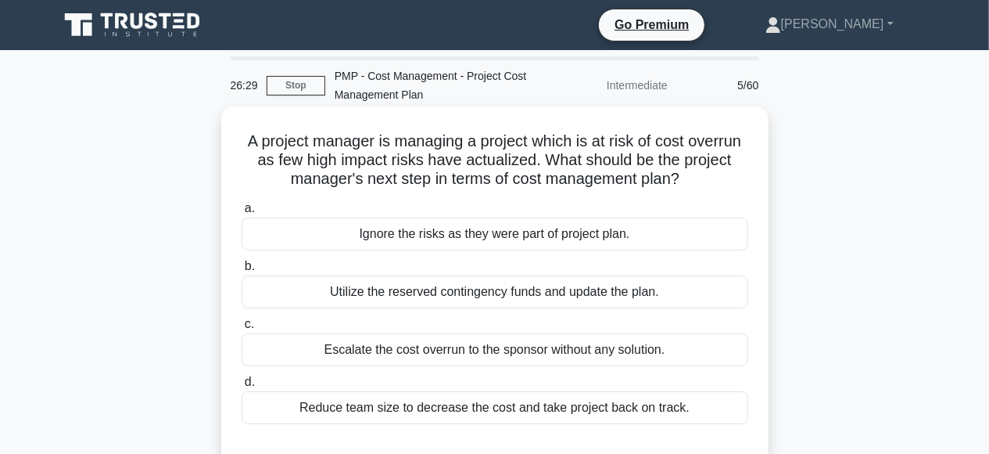
click at [248, 296] on div "Utilize the reserved contingency funds and update the plan." at bounding box center [495, 291] width 507 height 33
click at [242, 271] on input "b. Utilize the reserved contingency funds and update the plan." at bounding box center [242, 266] width 0 height 10
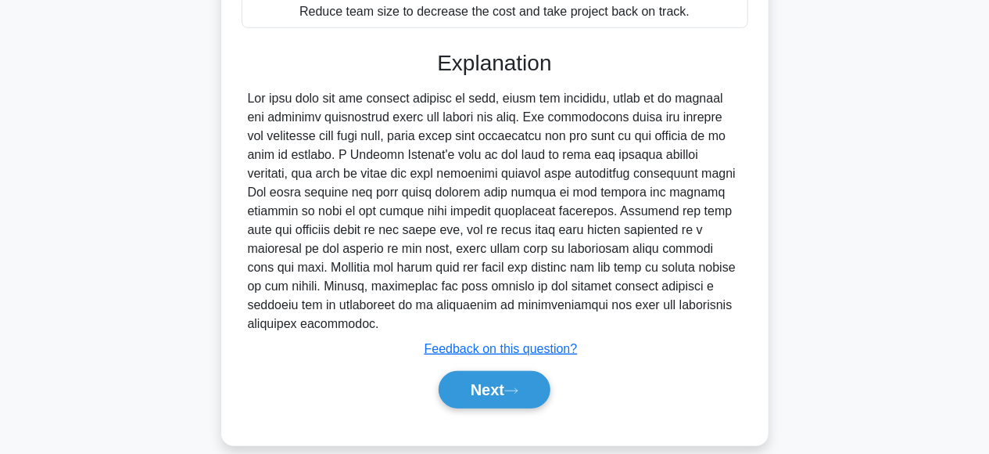
scroll to position [396, 0]
click at [479, 371] on button "Next" at bounding box center [495, 390] width 112 height 38
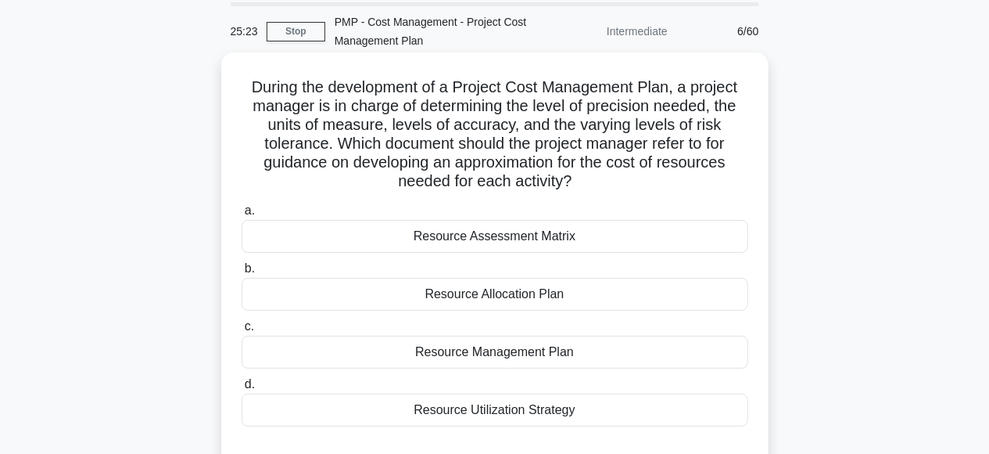
scroll to position [81, 0]
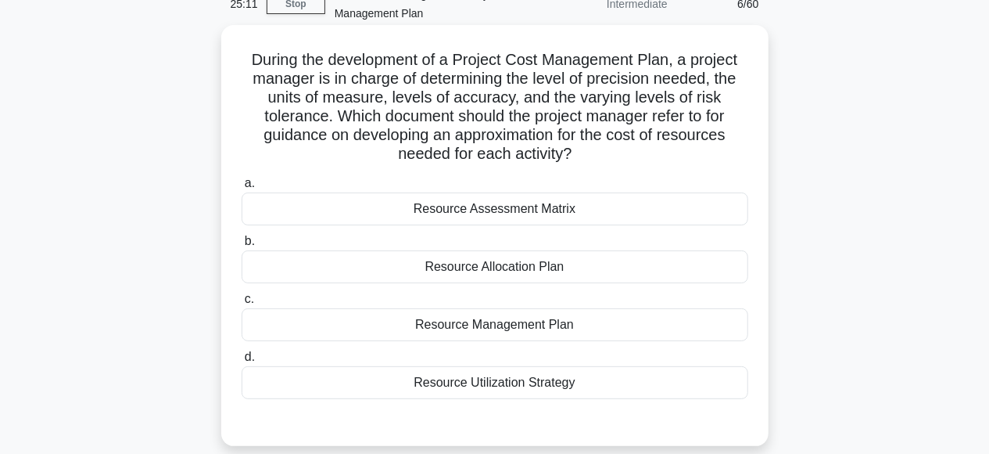
click at [260, 320] on div "Resource Management Plan" at bounding box center [495, 324] width 507 height 33
click at [242, 304] on input "c. Resource Management Plan" at bounding box center [242, 299] width 0 height 10
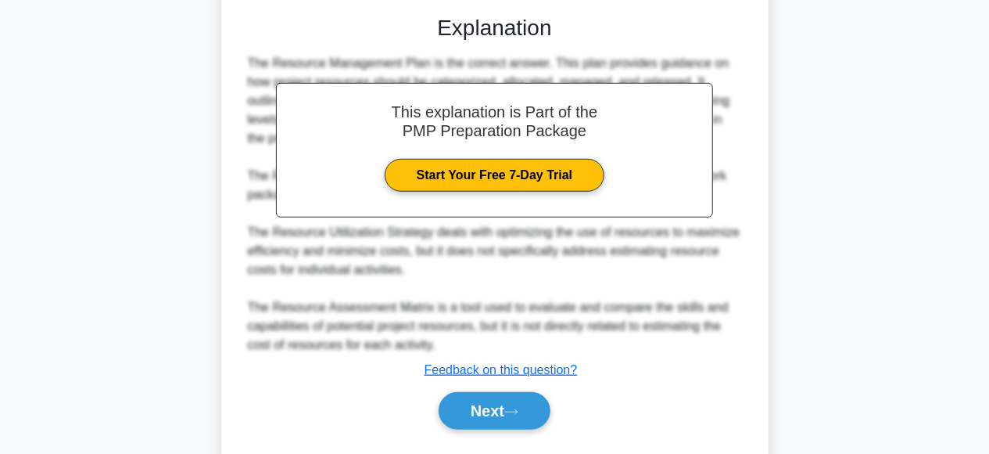
scroll to position [488, 0]
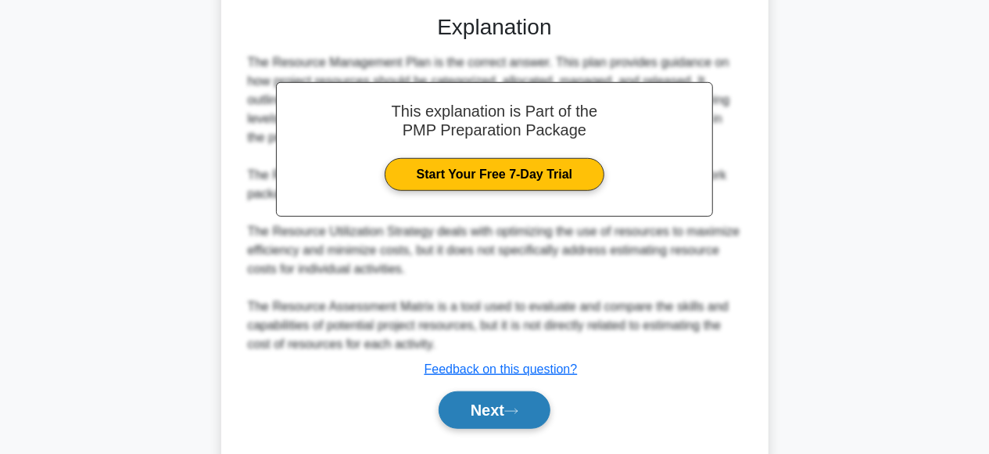
click at [508, 404] on button "Next" at bounding box center [495, 410] width 112 height 38
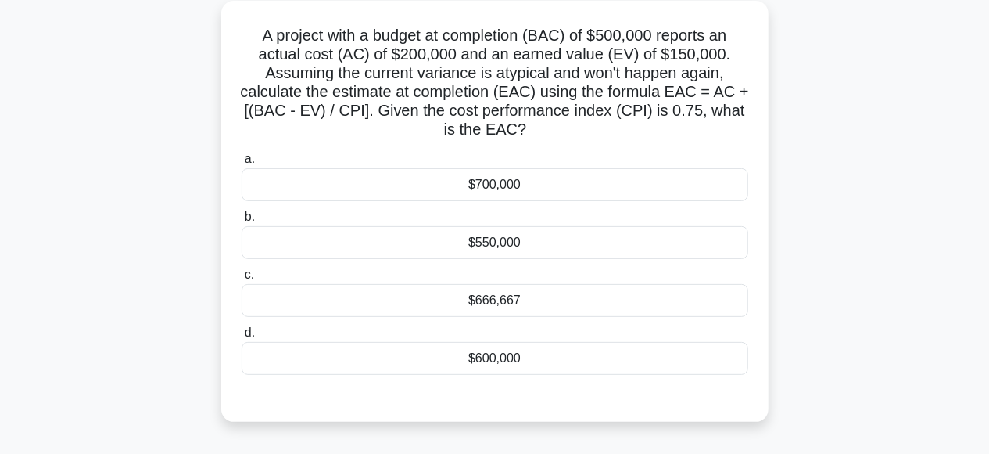
scroll to position [147, 0]
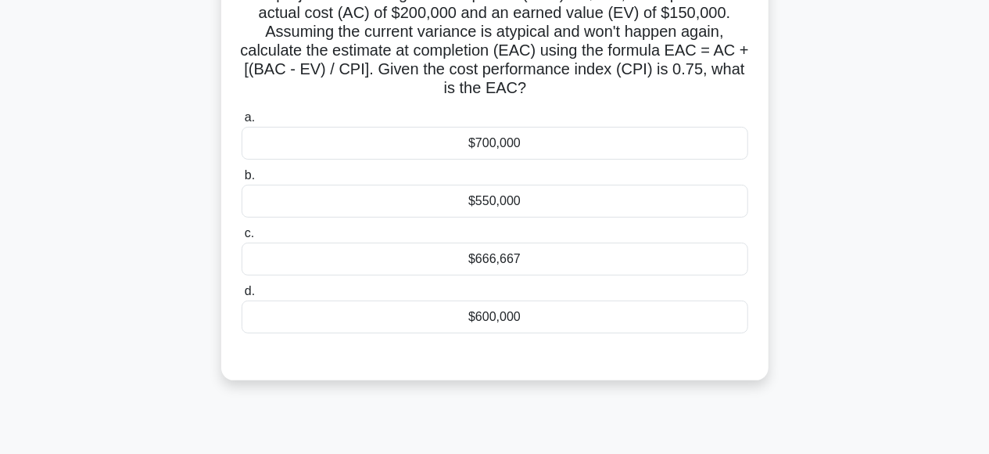
click at [273, 253] on div "$666,667" at bounding box center [495, 258] width 507 height 33
click at [242, 239] on input "c. $666,667" at bounding box center [242, 233] width 0 height 10
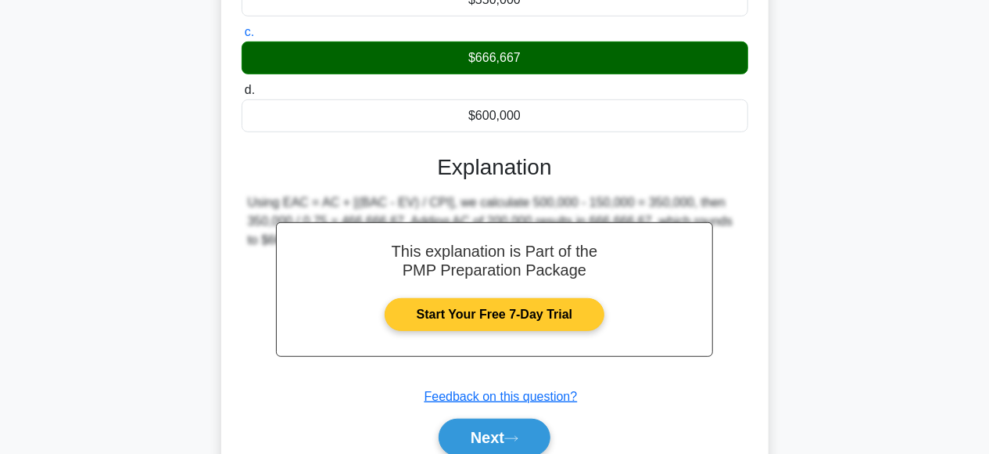
scroll to position [391, 0]
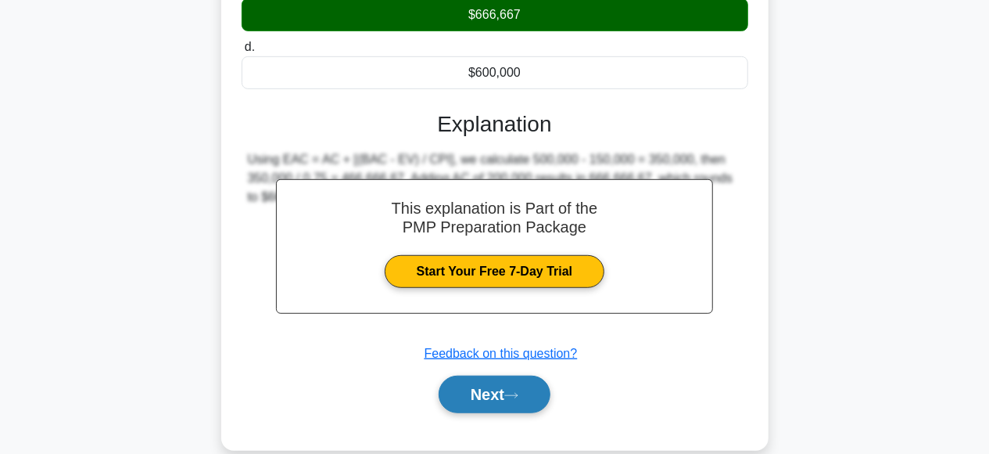
click at [512, 384] on button "Next" at bounding box center [495, 394] width 112 height 38
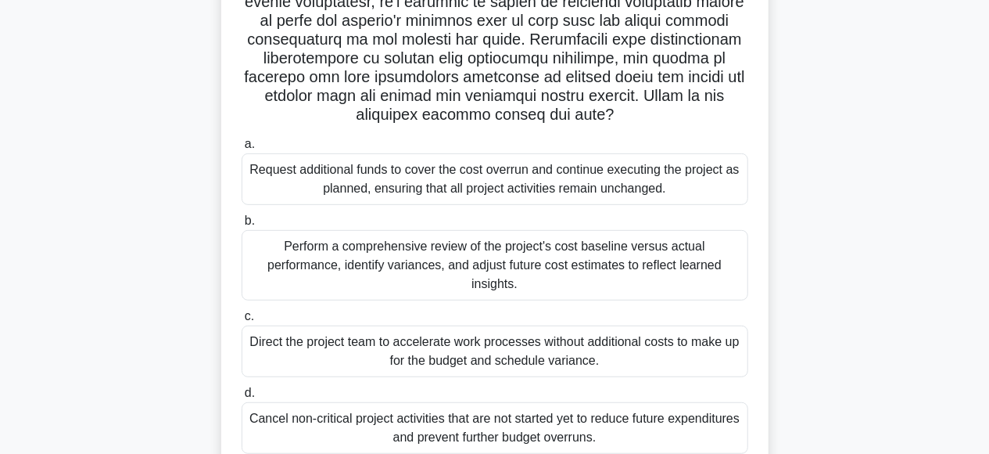
scroll to position [310, 0]
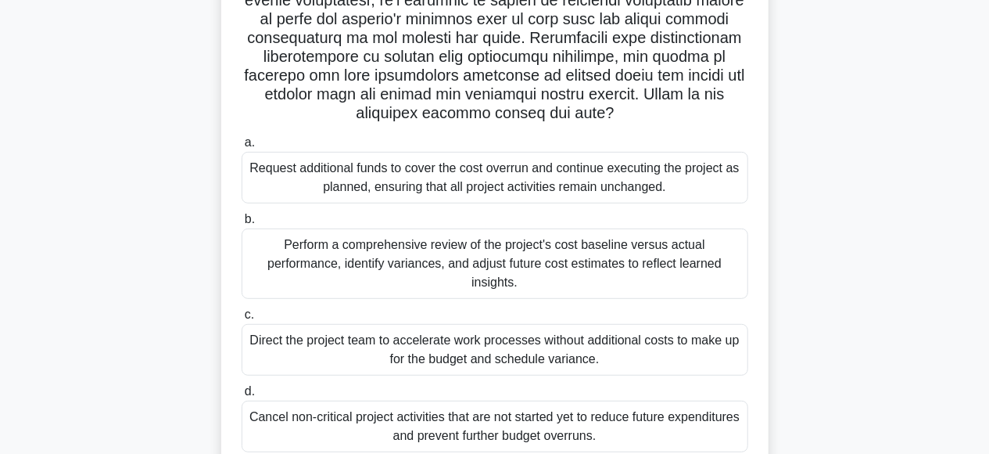
click at [311, 259] on div "Perform a comprehensive review of the project's cost baseline versus actual per…" at bounding box center [495, 263] width 507 height 70
click at [242, 224] on input "b. Perform a comprehensive review of the project's cost baseline versus actual …" at bounding box center [242, 219] width 0 height 10
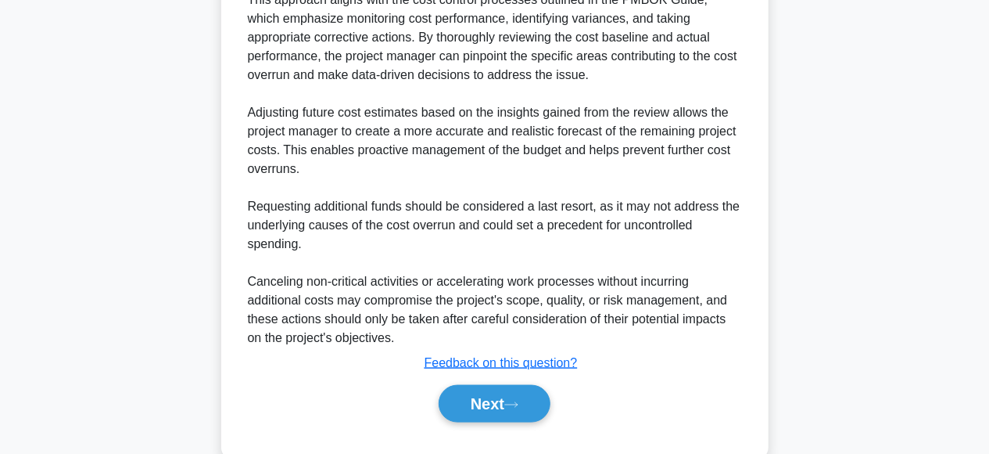
scroll to position [921, 0]
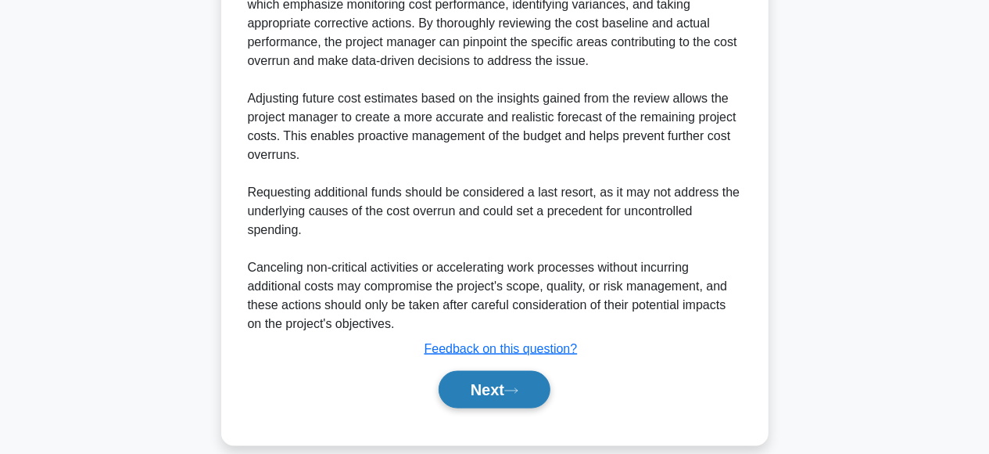
click at [483, 371] on button "Next" at bounding box center [495, 390] width 112 height 38
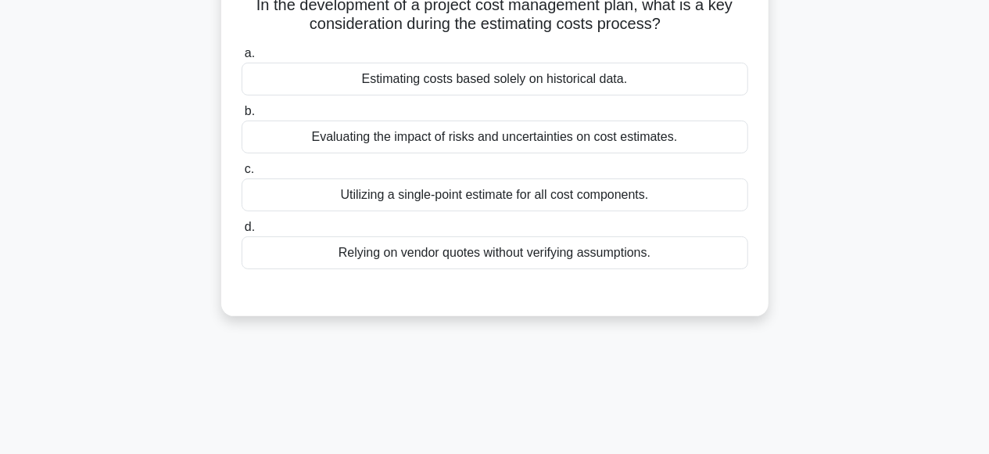
scroll to position [0, 0]
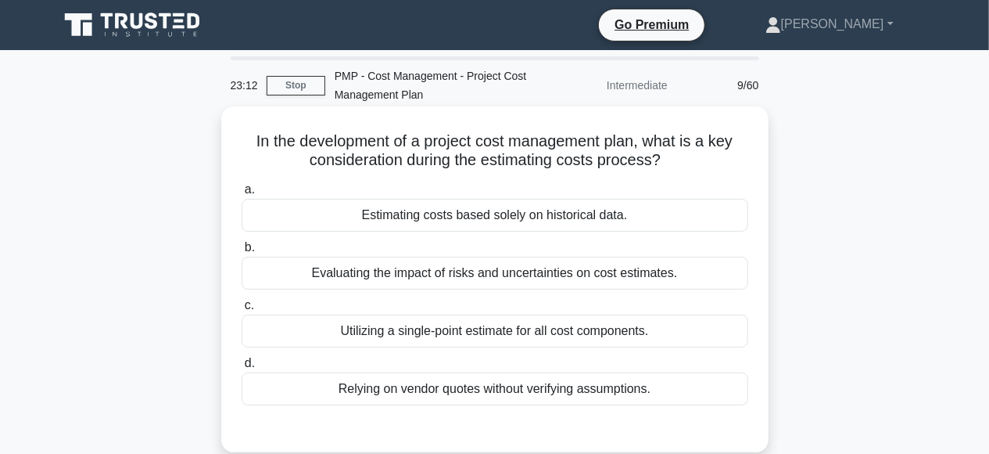
click at [478, 279] on div "Evaluating the impact of risks and uncertainties on cost estimates." at bounding box center [495, 273] width 507 height 33
click at [242, 253] on input "b. Evaluating the impact of risks and uncertainties on cost estimates." at bounding box center [242, 247] width 0 height 10
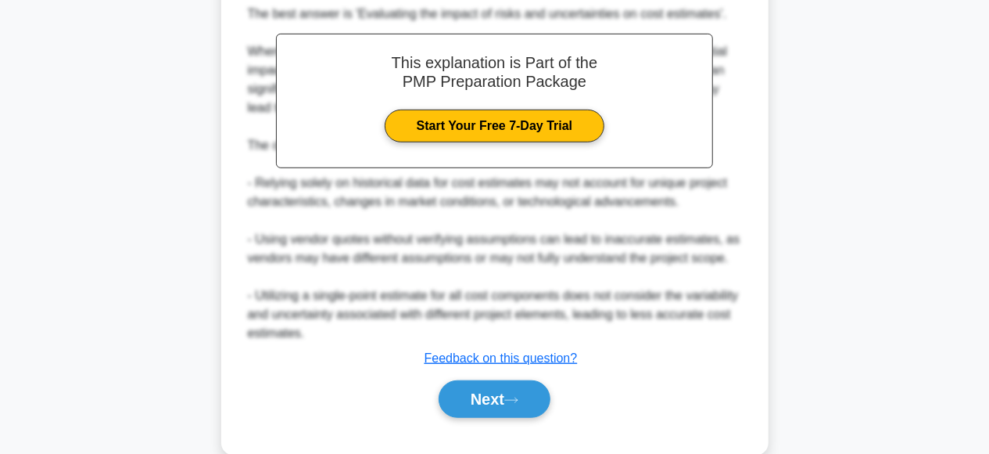
scroll to position [490, 0]
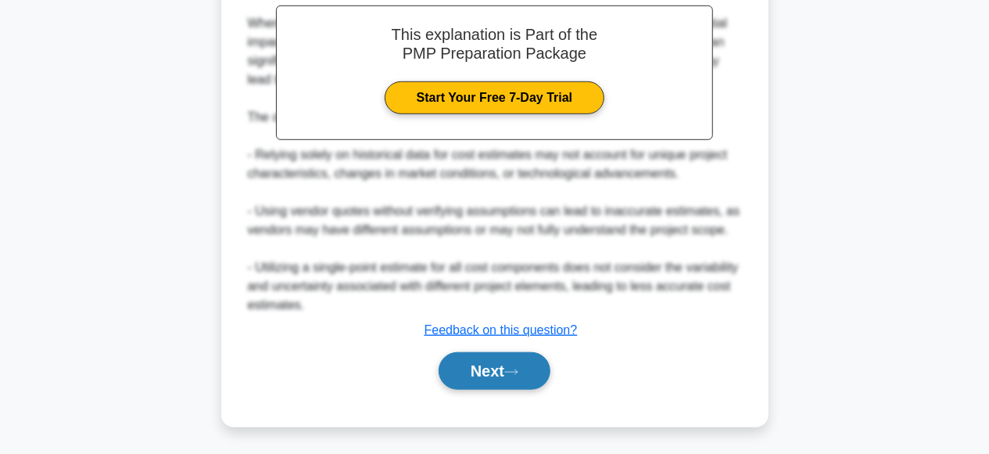
click at [484, 372] on button "Next" at bounding box center [495, 371] width 112 height 38
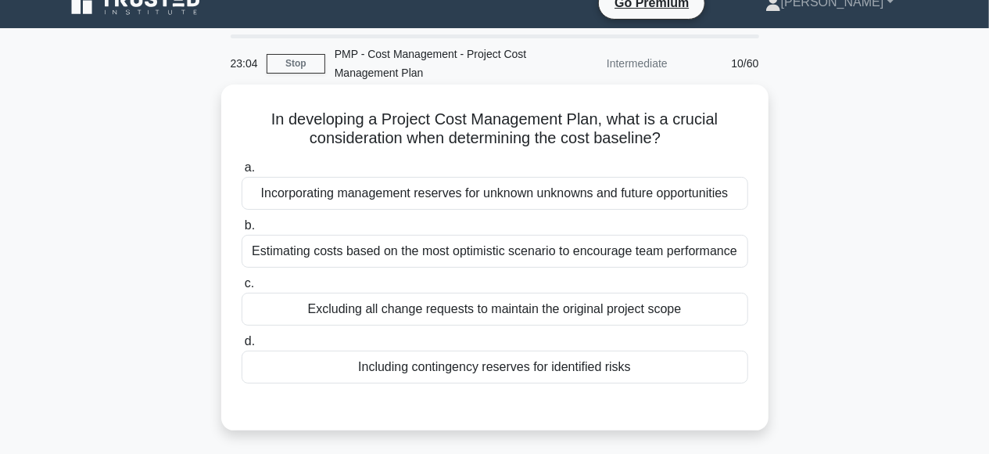
scroll to position [0, 0]
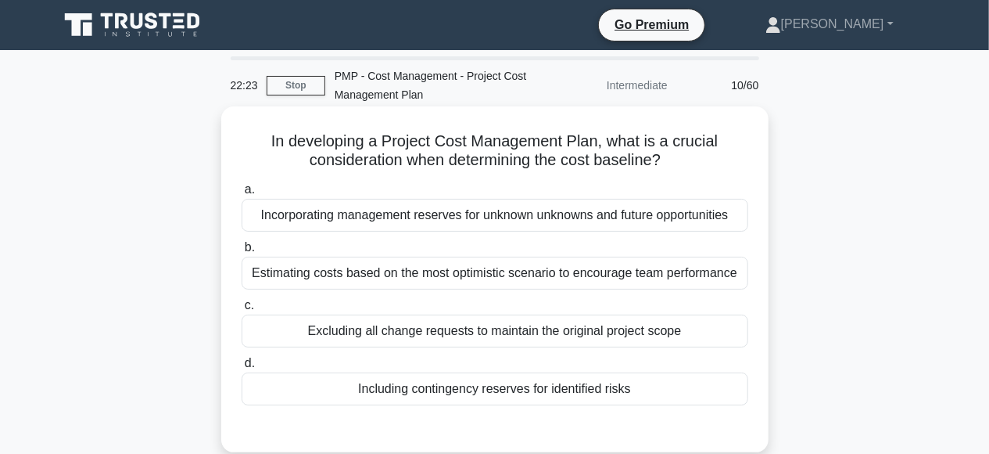
click at [267, 278] on div "Estimating costs based on the most optimistic scenario to encourage team perfor…" at bounding box center [495, 273] width 507 height 33
click at [242, 253] on input "b. Estimating costs based on the most optimistic scenario to encourage team per…" at bounding box center [242, 247] width 0 height 10
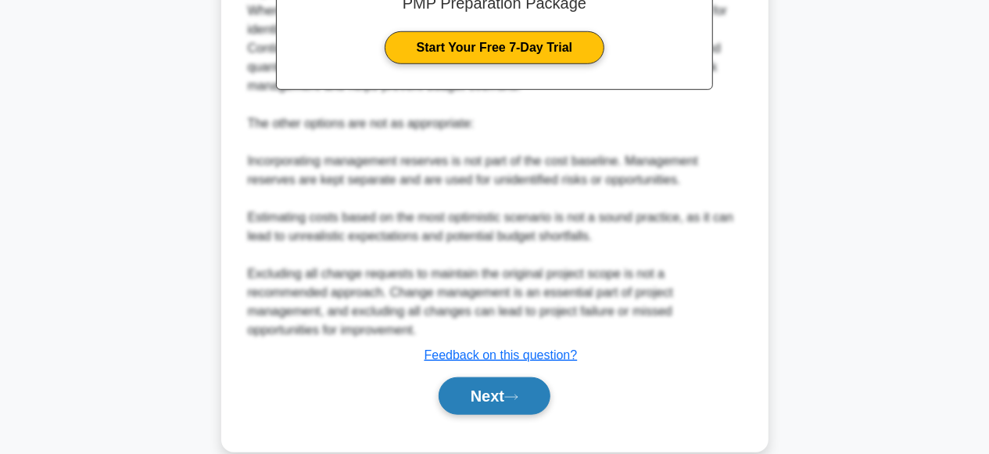
scroll to position [567, 0]
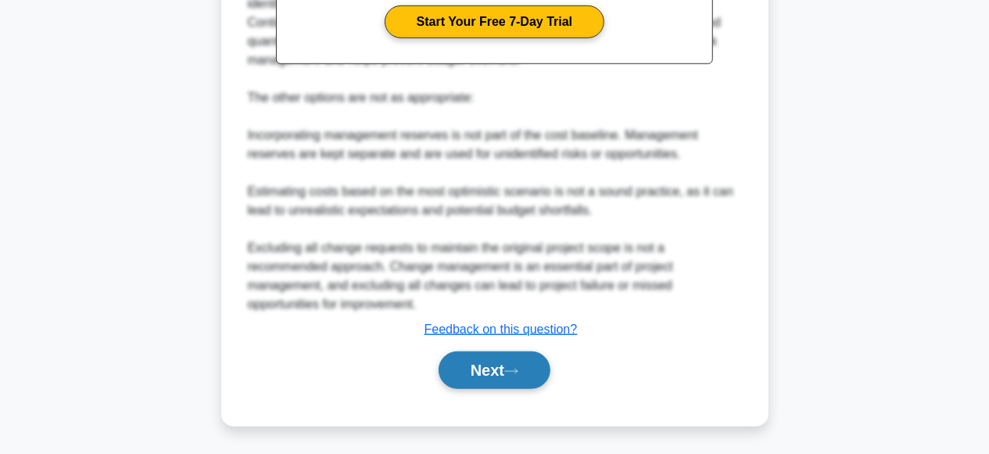
click at [488, 357] on button "Next" at bounding box center [495, 370] width 112 height 38
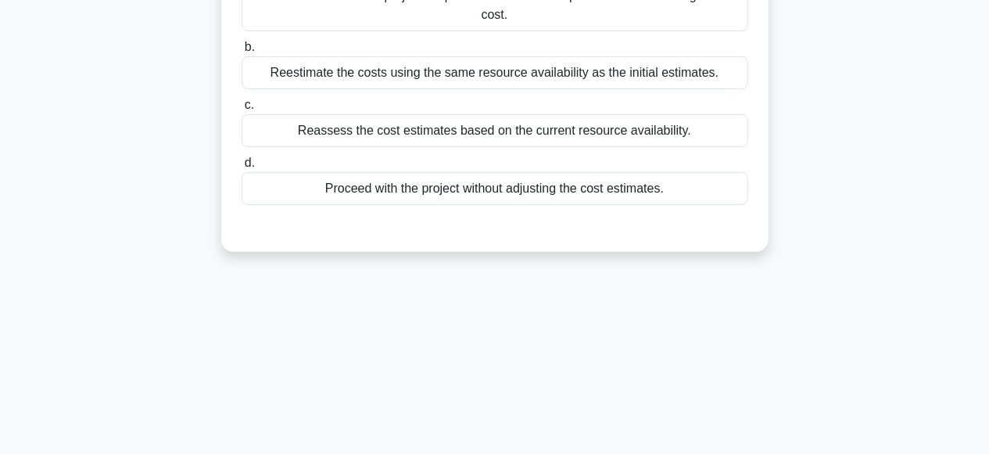
scroll to position [66, 0]
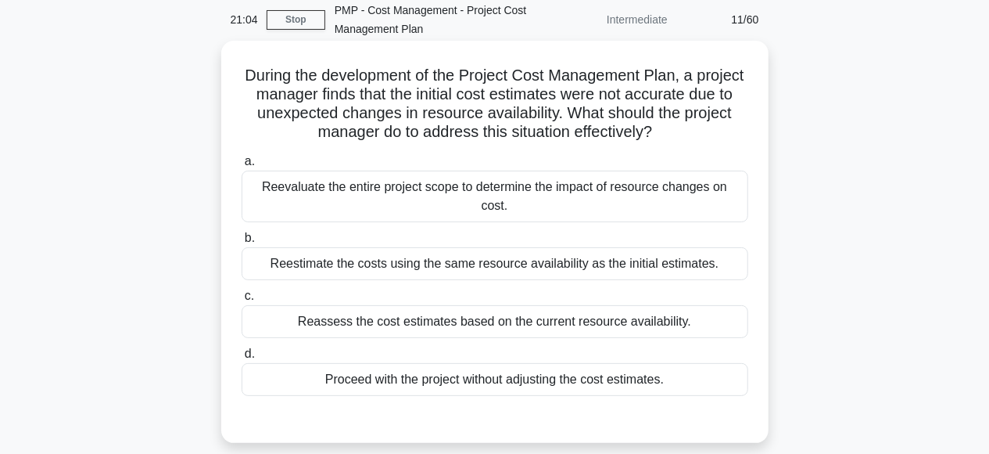
click at [398, 310] on div "Reassess the cost estimates based on the current resource availability." at bounding box center [495, 321] width 507 height 33
click at [242, 301] on input "c. Reassess the cost estimates based on the current resource availability." at bounding box center [242, 296] width 0 height 10
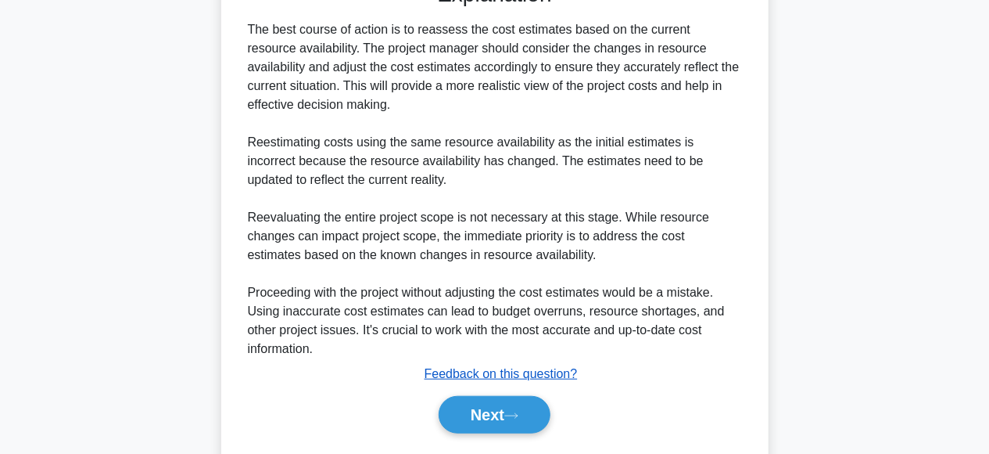
scroll to position [527, 0]
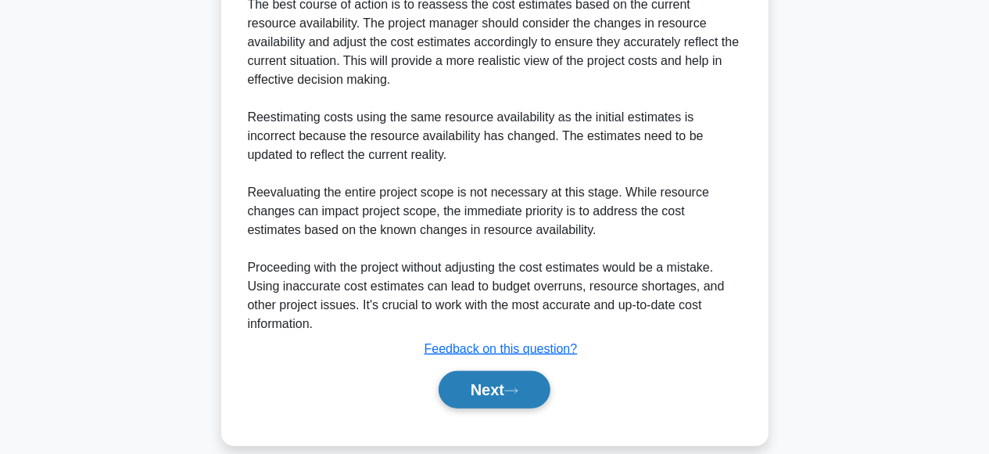
click at [464, 374] on button "Next" at bounding box center [495, 390] width 112 height 38
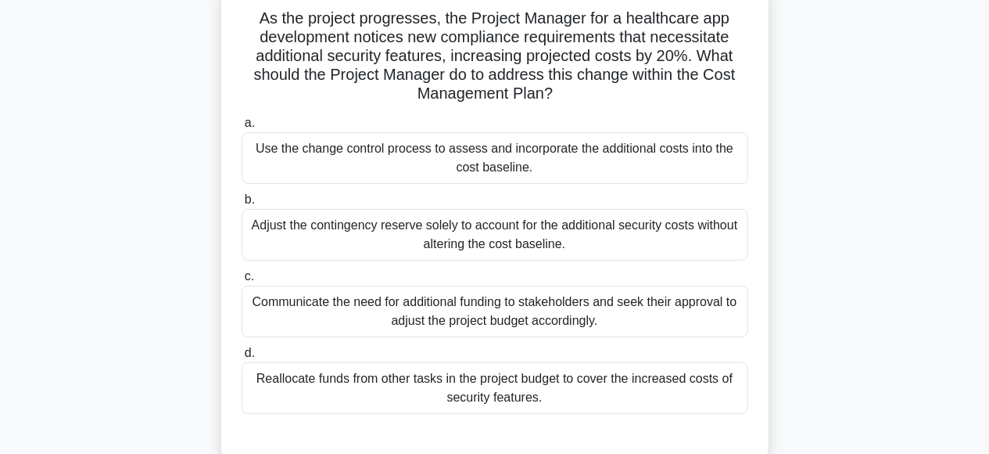
scroll to position [147, 0]
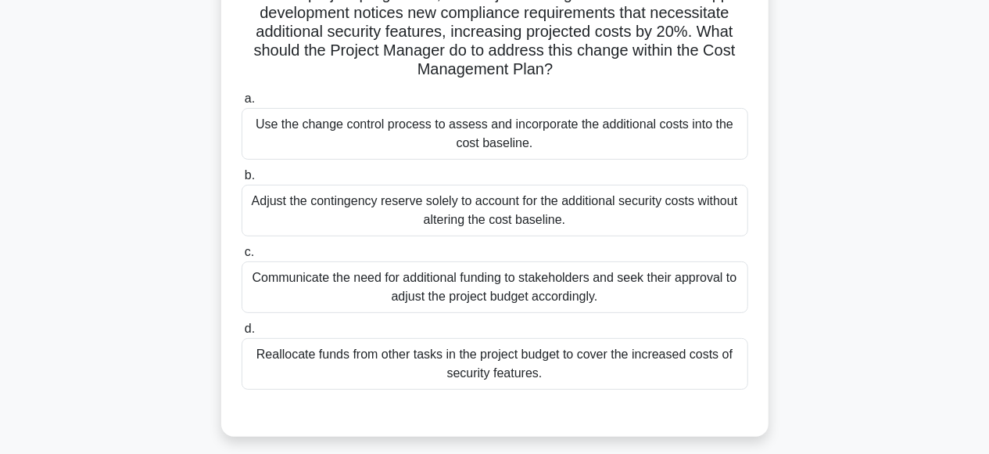
click at [367, 140] on div "Use the change control process to assess and incorporate the additional costs i…" at bounding box center [495, 134] width 507 height 52
click at [242, 104] on input "a. Use the change control process to assess and incorporate the additional cost…" at bounding box center [242, 99] width 0 height 10
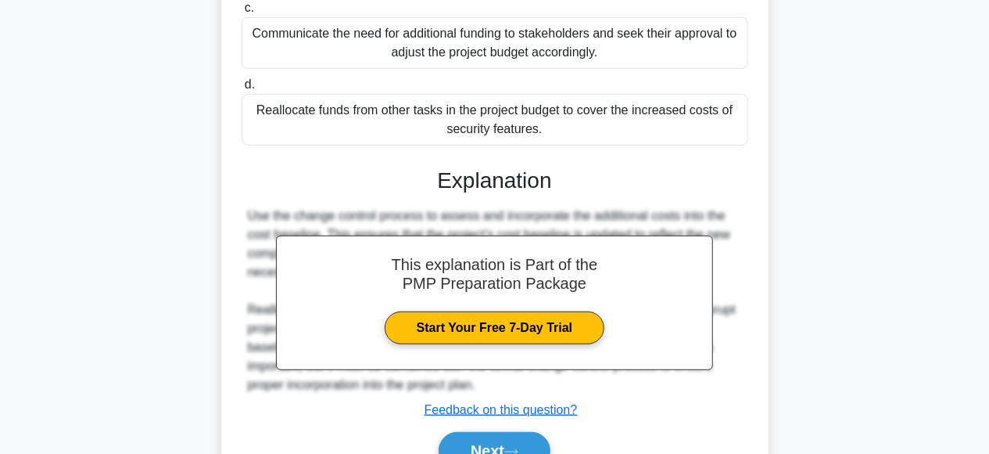
scroll to position [471, 0]
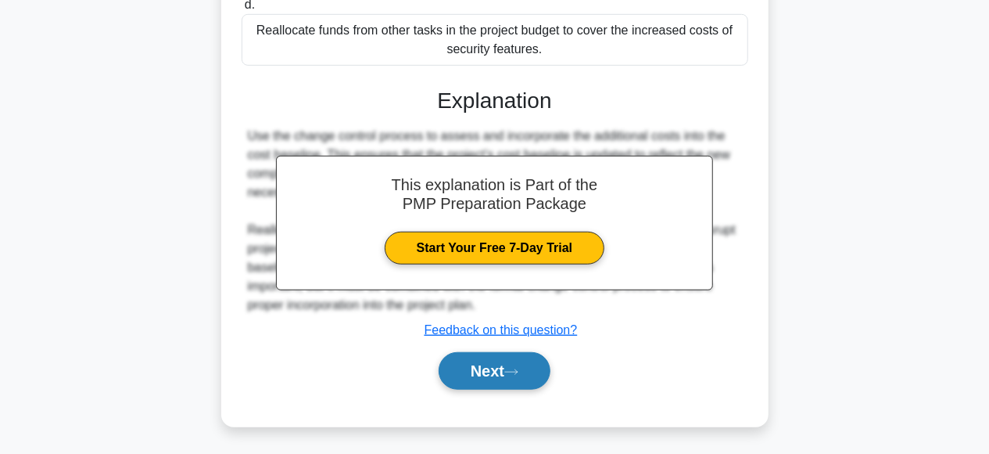
click at [522, 359] on button "Next" at bounding box center [495, 371] width 112 height 38
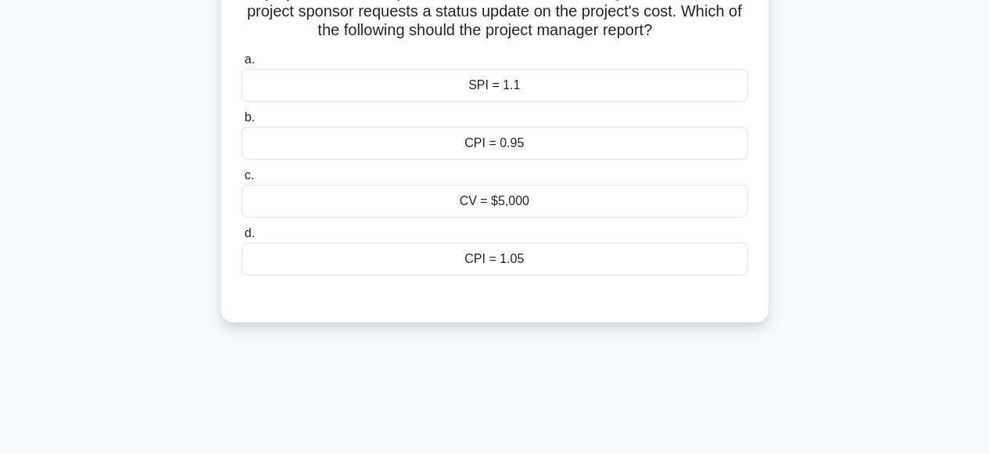
scroll to position [66, 0]
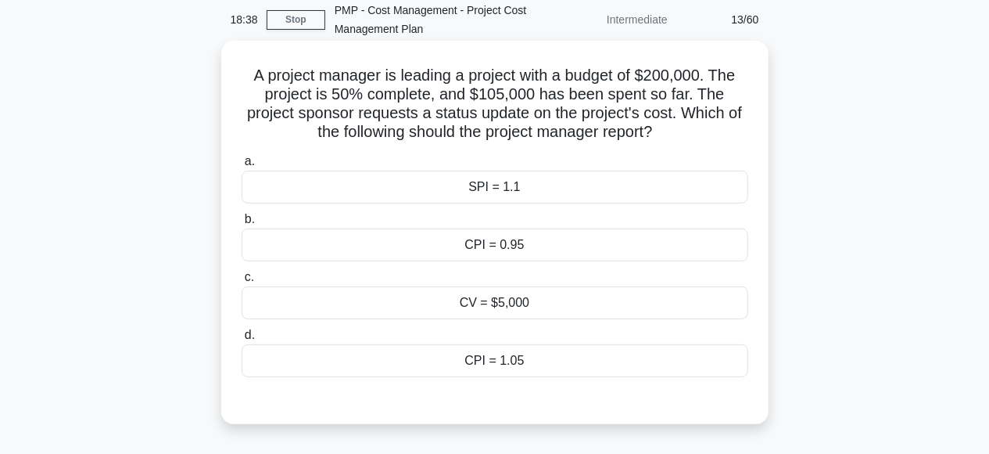
click at [466, 357] on div "CPI = 1.05" at bounding box center [495, 360] width 507 height 33
click at [242, 340] on input "d. CPI = 1.05" at bounding box center [242, 335] width 0 height 10
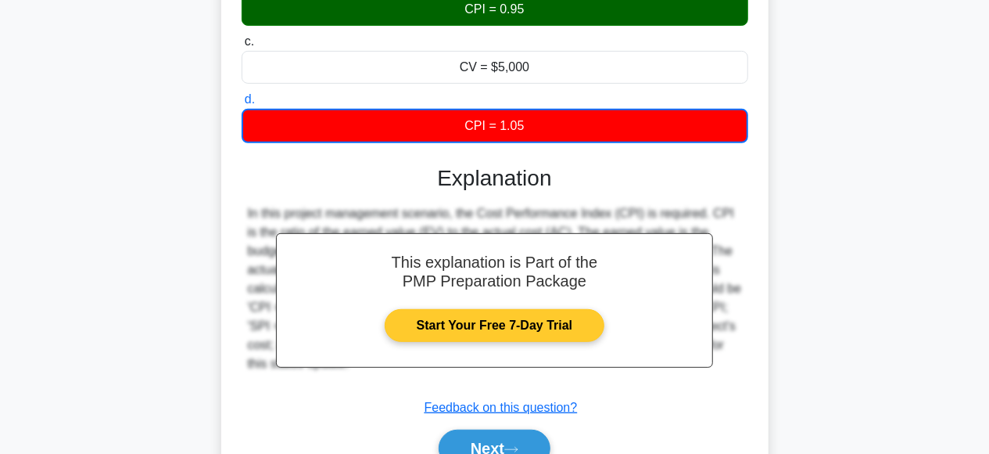
scroll to position [310, 0]
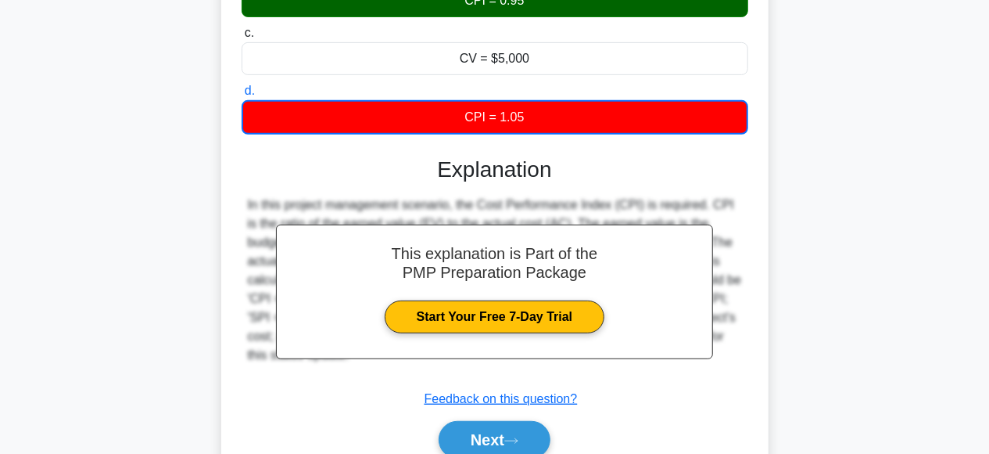
click at [652, 206] on div "In this project management scenario, the Cost Performance Index (CPI) is requir…" at bounding box center [495, 280] width 494 height 169
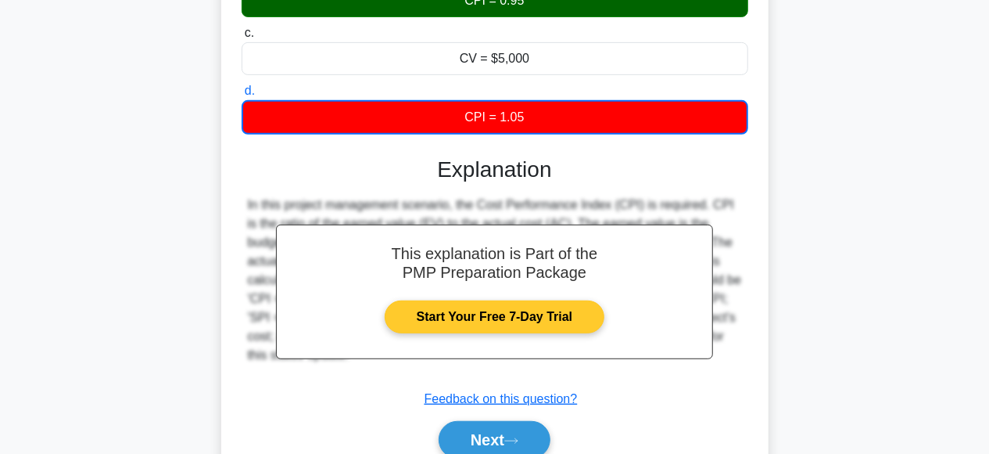
click at [522, 314] on link "Start Your Free 7-Day Trial" at bounding box center [495, 316] width 220 height 33
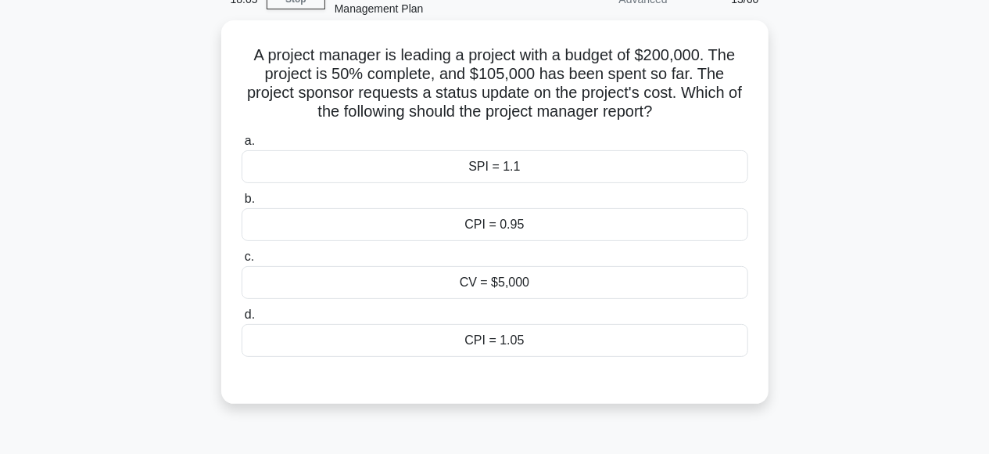
scroll to position [66, 0]
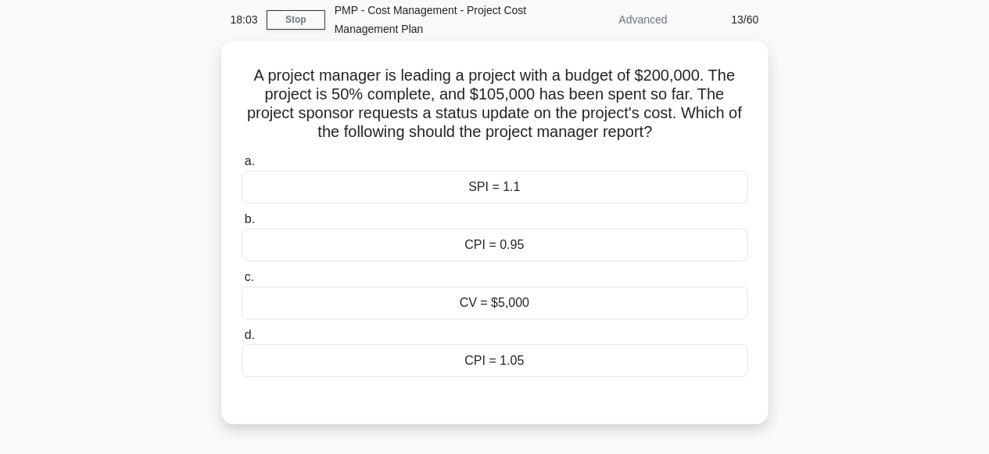
click at [519, 240] on div "CPI = 0.95" at bounding box center [495, 244] width 507 height 33
click at [242, 224] on input "b. CPI = 0.95" at bounding box center [242, 219] width 0 height 10
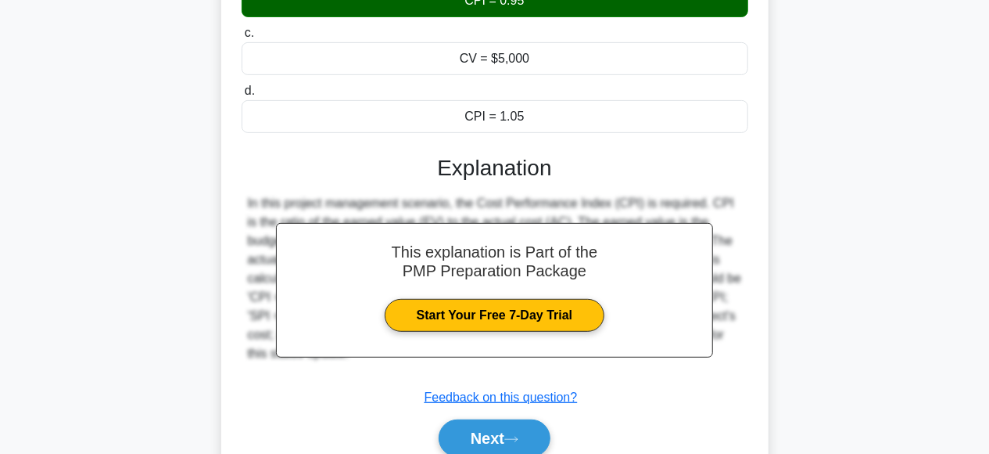
scroll to position [391, 0]
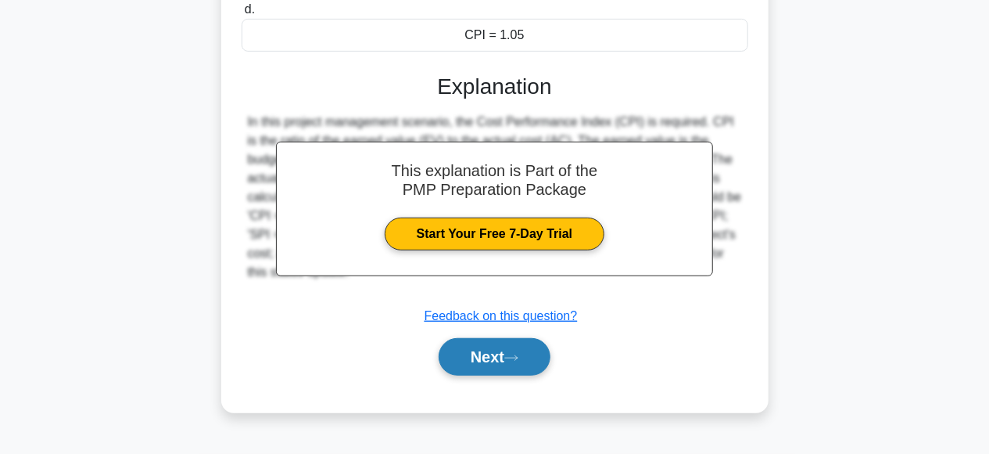
click at [494, 345] on button "Next" at bounding box center [495, 357] width 112 height 38
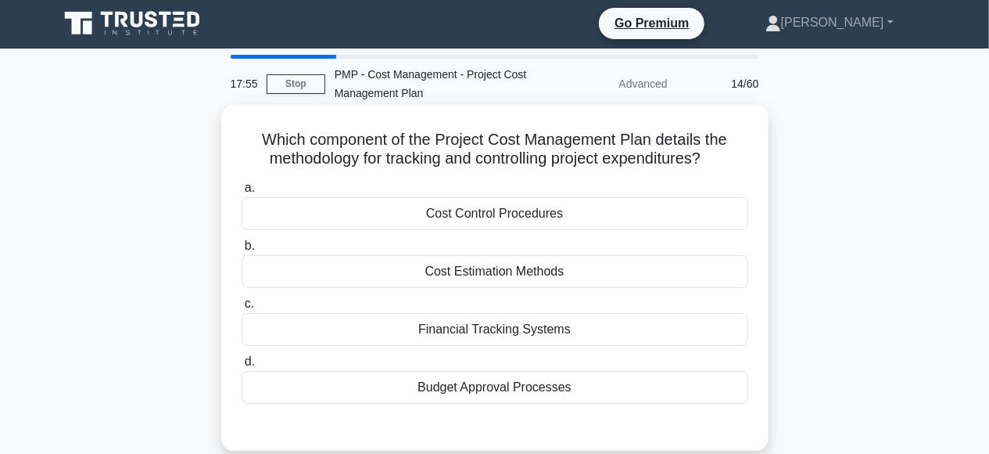
scroll to position [0, 0]
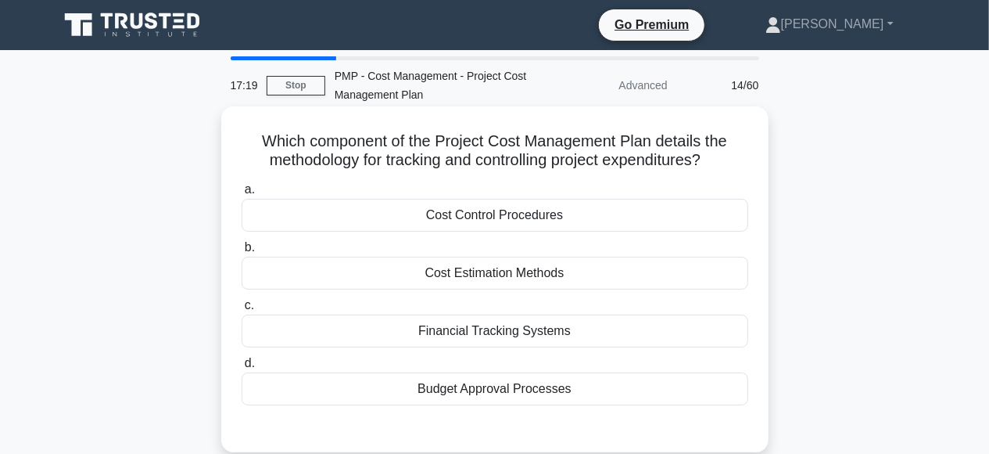
click at [424, 393] on div "Budget Approval Processes" at bounding box center [495, 388] width 507 height 33
click at [242, 368] on input "d. Budget Approval Processes" at bounding box center [242, 363] width 0 height 10
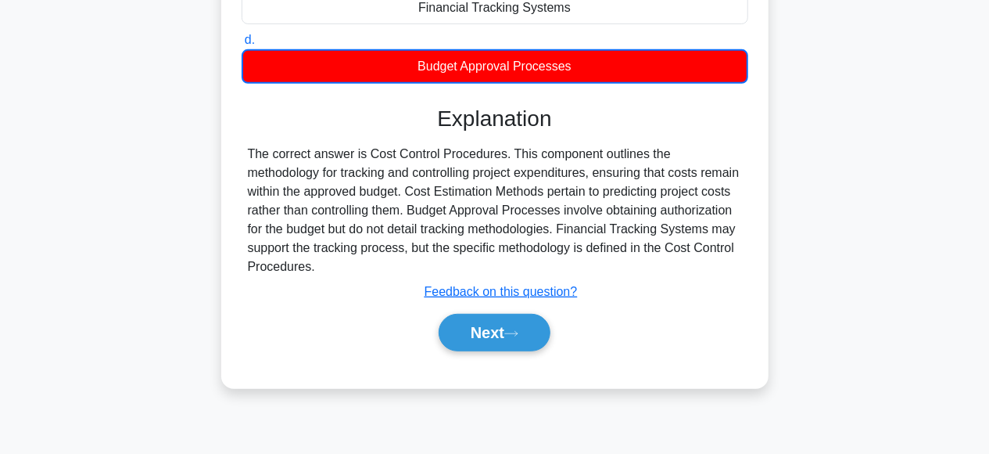
scroll to position [325, 0]
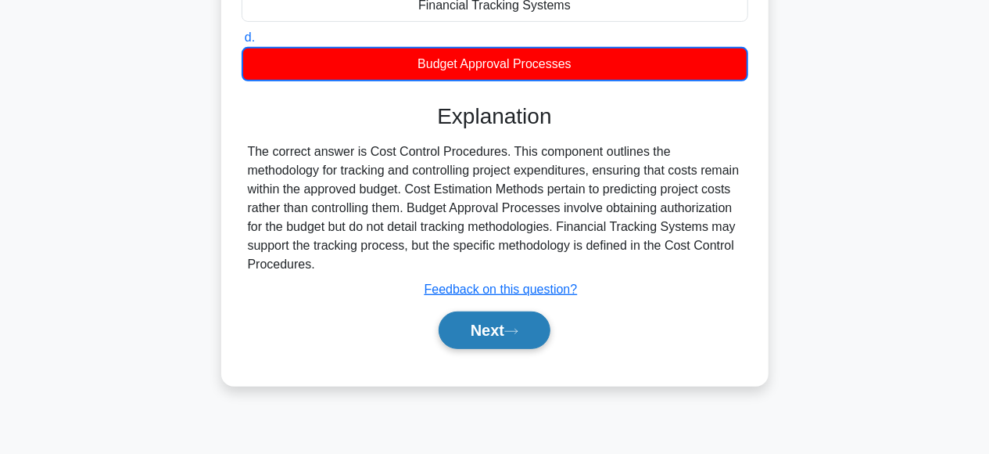
click at [473, 314] on button "Next" at bounding box center [495, 330] width 112 height 38
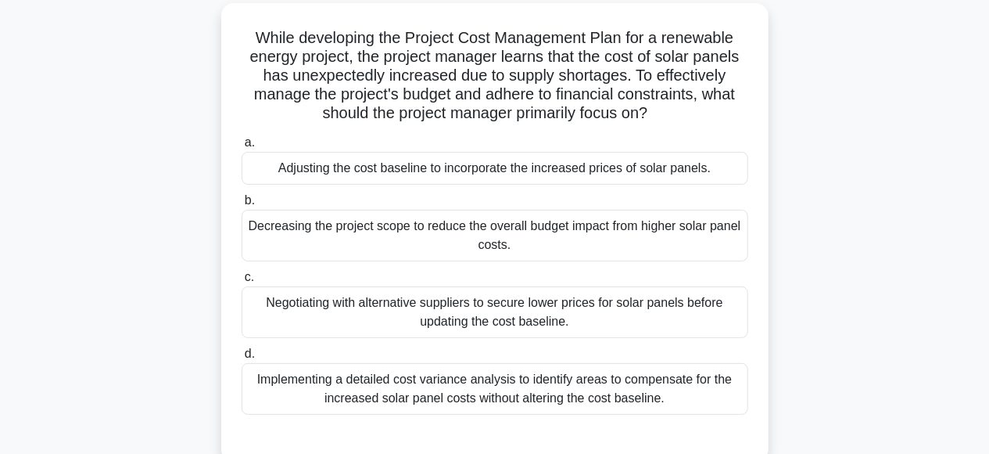
scroll to position [81, 0]
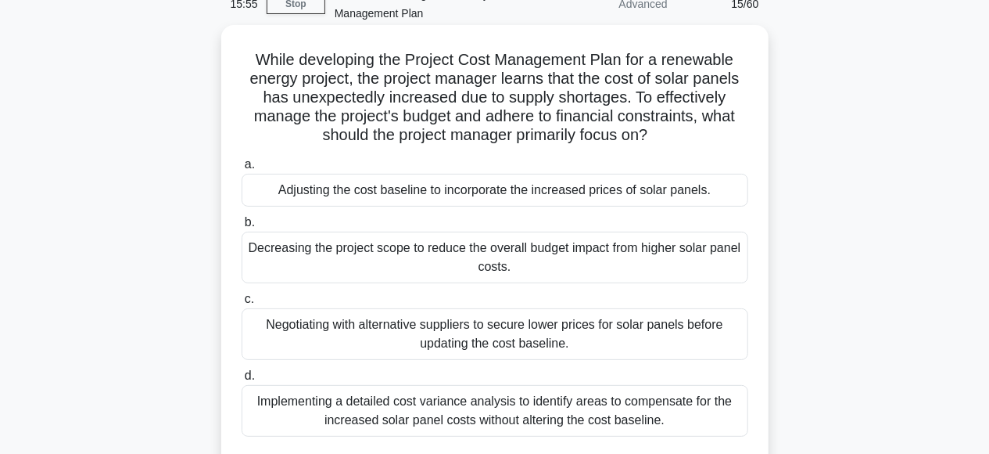
click at [287, 325] on div "Negotiating with alternative suppliers to secure lower prices for solar panels …" at bounding box center [495, 334] width 507 height 52
click at [242, 304] on input "c. Negotiating with alternative suppliers to secure lower prices for solar pane…" at bounding box center [242, 299] width 0 height 10
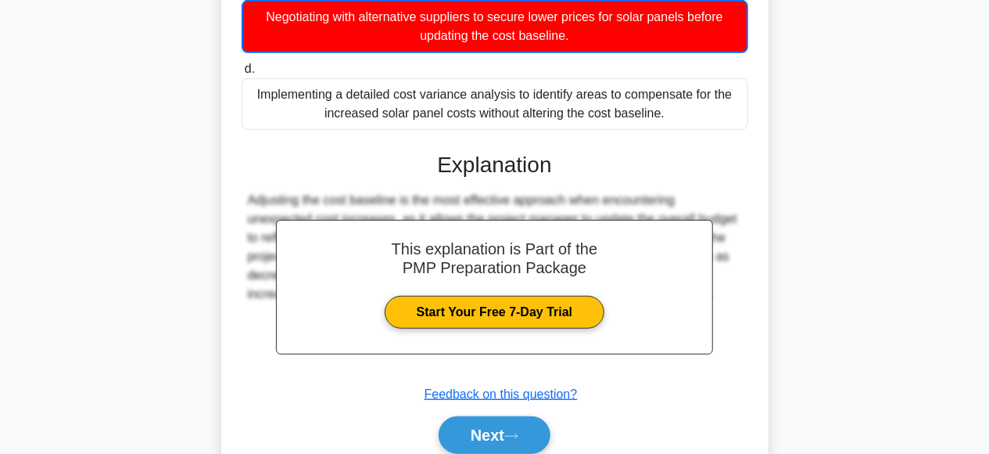
scroll to position [454, 0]
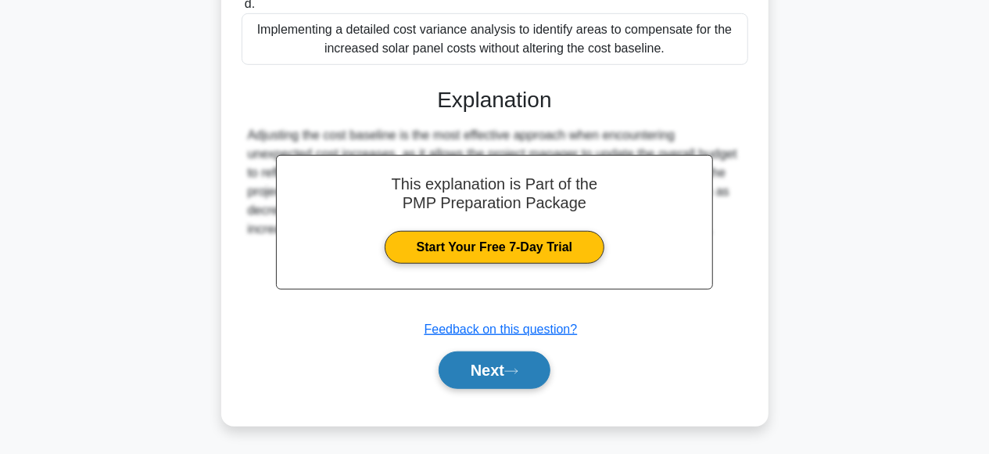
click at [496, 361] on button "Next" at bounding box center [495, 370] width 112 height 38
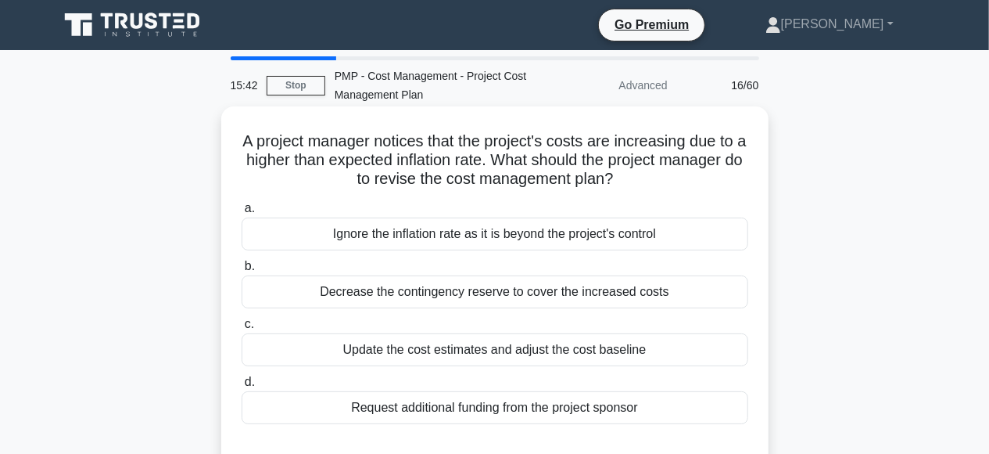
scroll to position [0, 0]
click at [444, 350] on div "Update the cost estimates and adjust the cost baseline" at bounding box center [495, 349] width 507 height 33
click at [242, 329] on input "c. Update the cost estimates and adjust the cost baseline" at bounding box center [242, 324] width 0 height 10
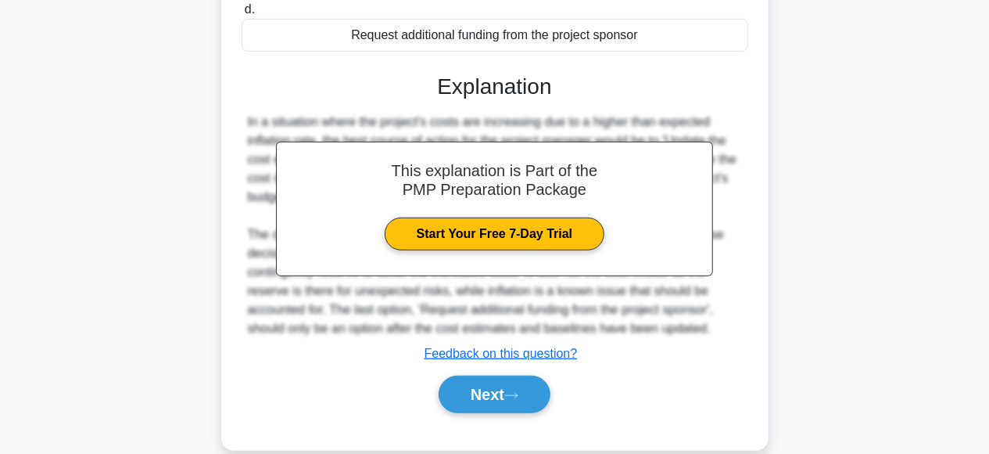
scroll to position [396, 0]
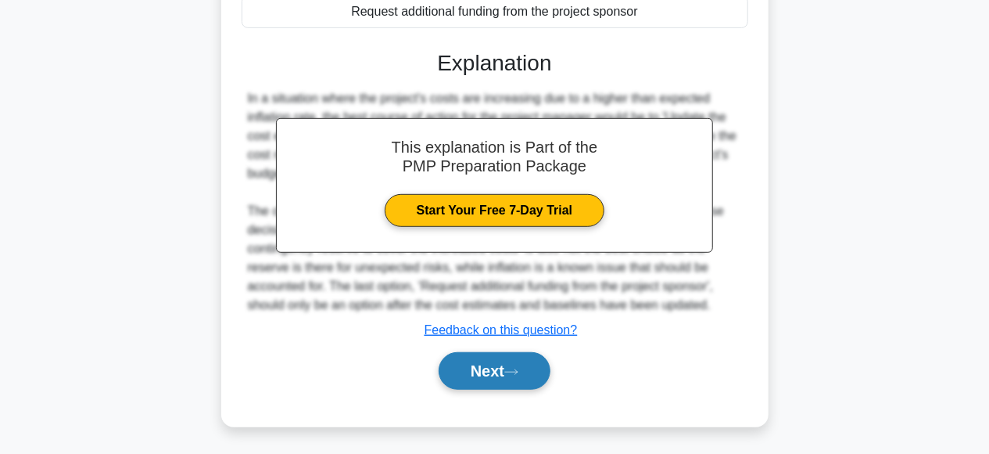
click at [515, 364] on button "Next" at bounding box center [495, 371] width 112 height 38
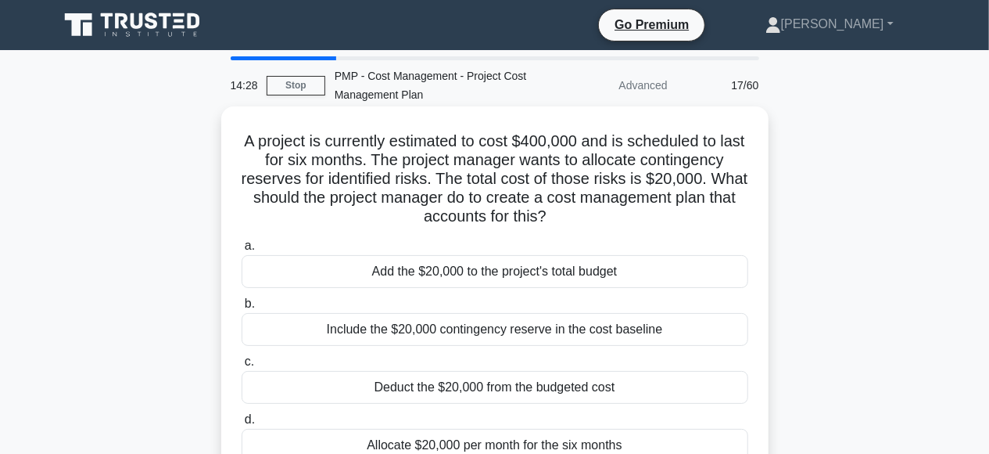
scroll to position [81, 0]
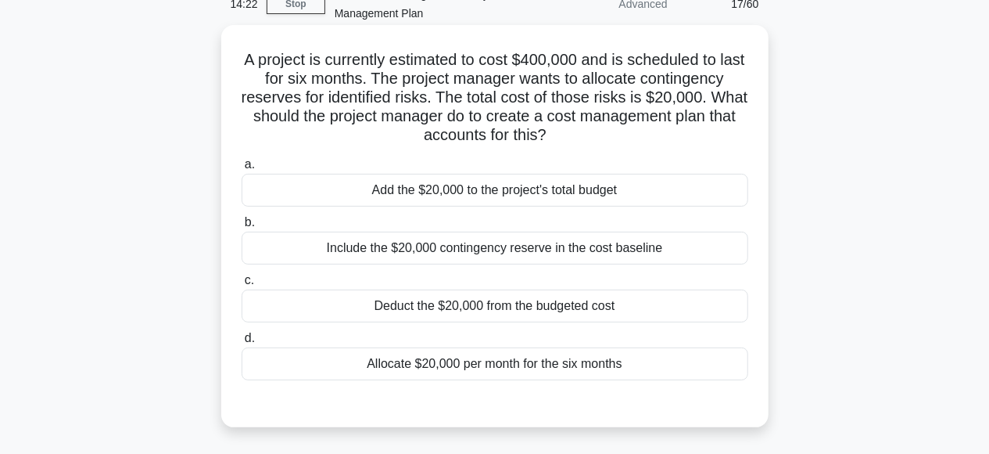
click at [318, 253] on div "Include the $20,000 contingency reserve in the cost baseline" at bounding box center [495, 248] width 507 height 33
click at [242, 228] on input "b. Include the $20,000 contingency reserve in the cost baseline" at bounding box center [242, 222] width 0 height 10
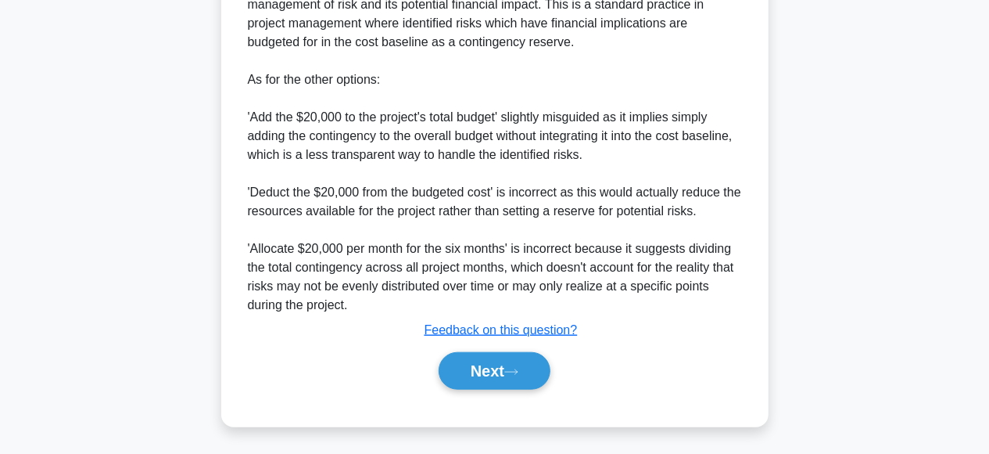
scroll to position [583, 0]
click at [453, 370] on button "Next" at bounding box center [495, 371] width 112 height 38
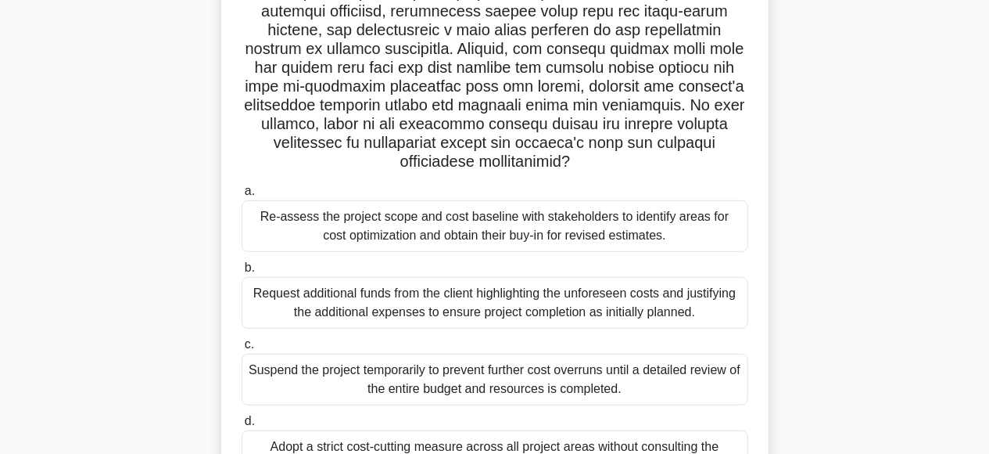
scroll to position [325, 0]
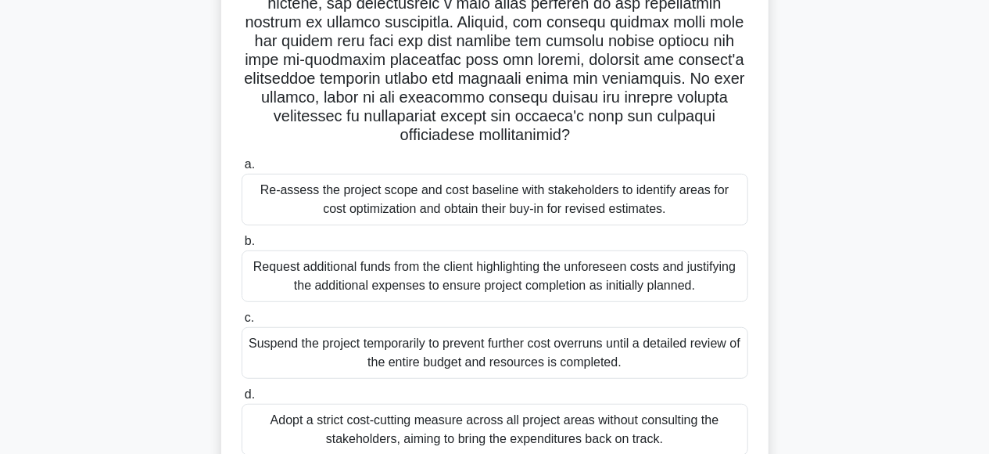
click at [361, 178] on div "Re-assess the project scope and cost baseline with stakeholders to identify are…" at bounding box center [495, 200] width 507 height 52
click at [242, 170] on input "a. Re-assess the project scope and cost baseline with stakeholders to identify …" at bounding box center [242, 165] width 0 height 10
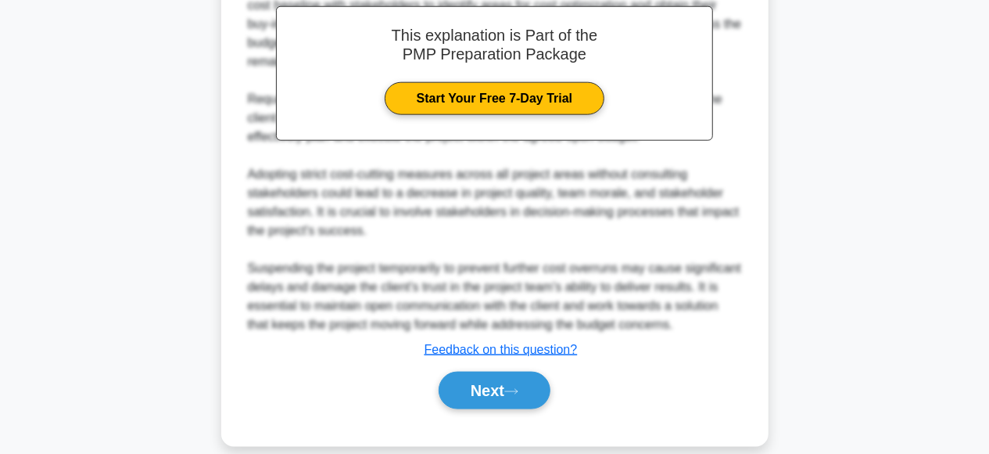
scroll to position [865, 0]
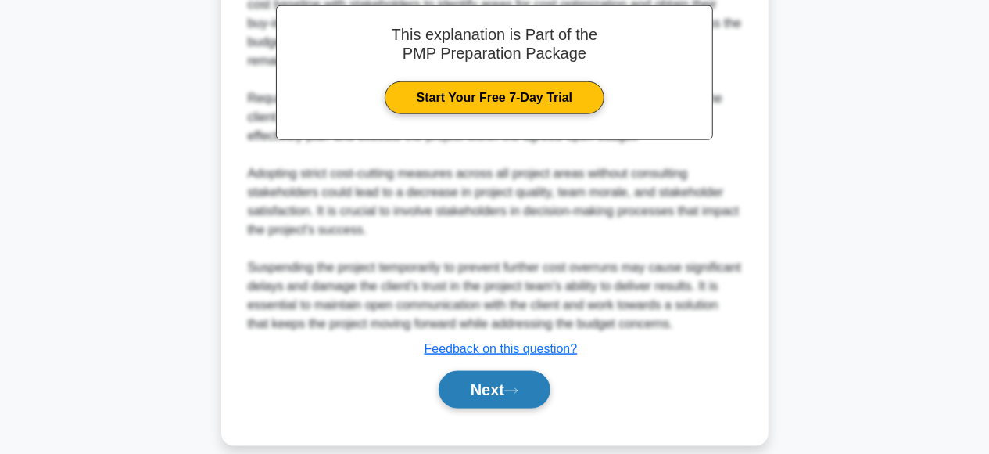
click at [511, 371] on button "Next" at bounding box center [495, 390] width 112 height 38
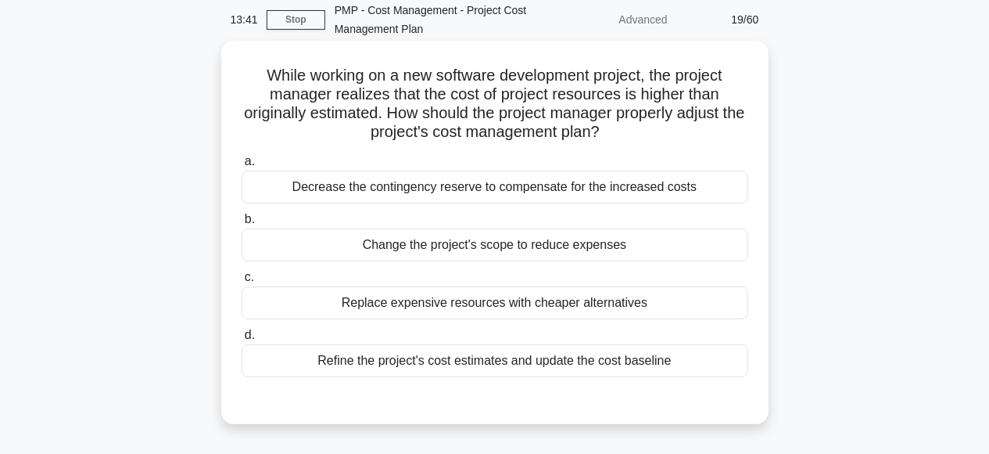
scroll to position [0, 0]
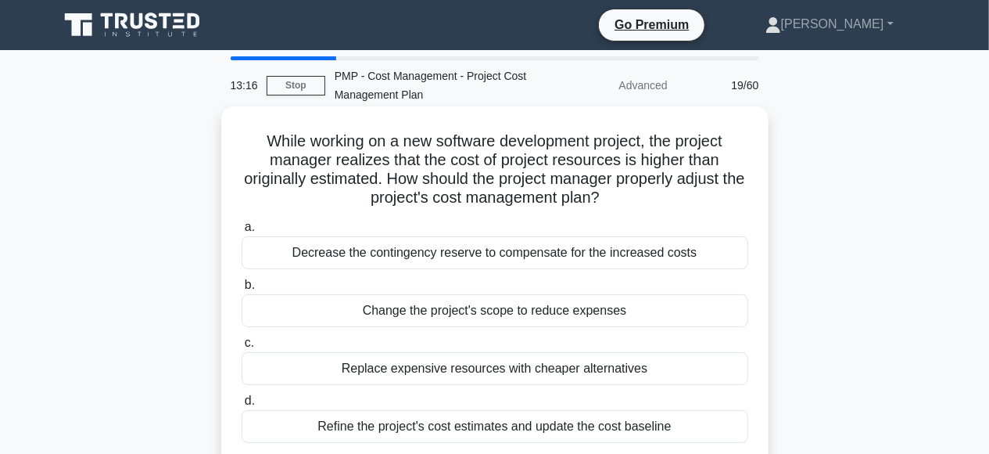
click at [389, 419] on div "Refine the project's cost estimates and update the cost baseline" at bounding box center [495, 426] width 507 height 33
click at [242, 406] on input "d. Refine the project's cost estimates and update the cost baseline" at bounding box center [242, 401] width 0 height 10
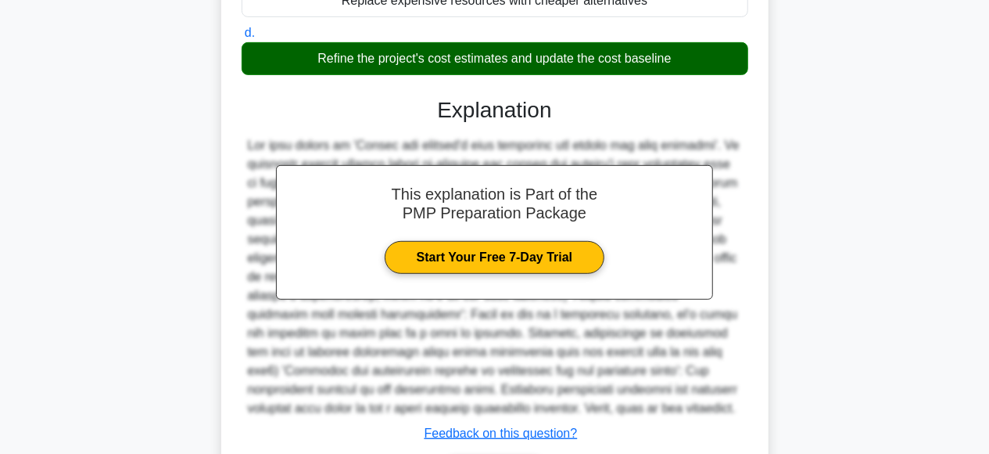
scroll to position [471, 0]
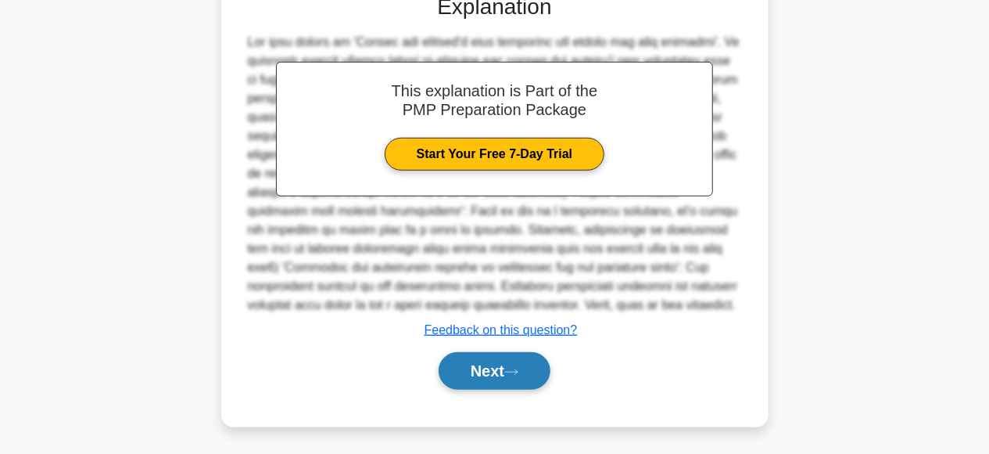
click at [448, 372] on button "Next" at bounding box center [495, 371] width 112 height 38
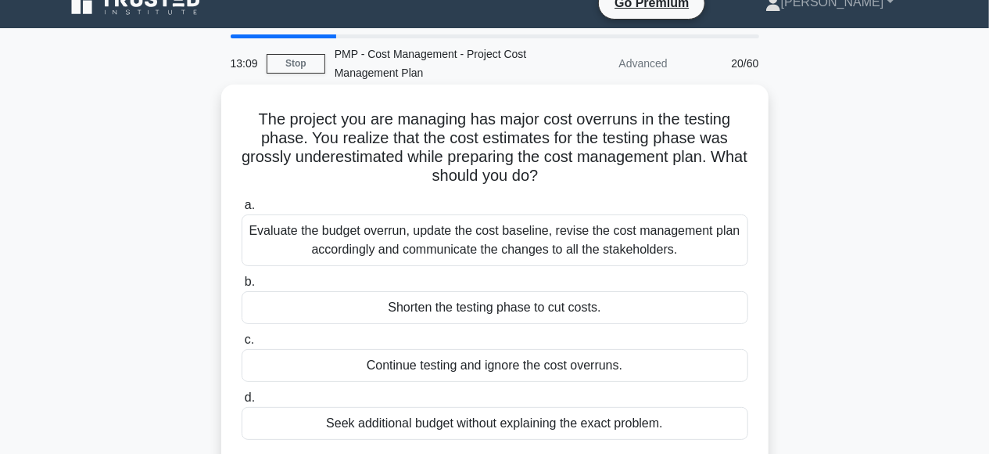
scroll to position [0, 0]
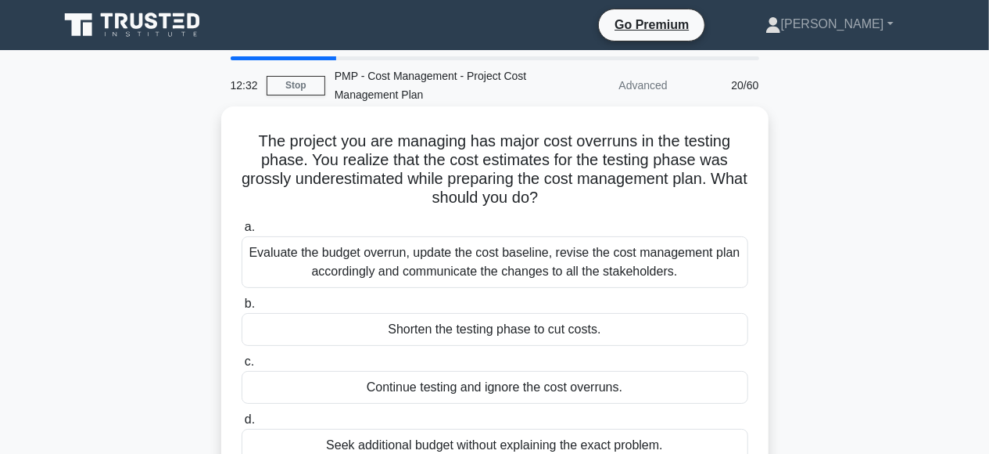
click at [353, 273] on div "Evaluate the budget overrun, update the cost baseline, revise the cost manageme…" at bounding box center [495, 262] width 507 height 52
click at [246, 239] on div "Evaluate the budget overrun, update the cost baseline, revise the cost manageme…" at bounding box center [495, 262] width 507 height 52
click at [246, 230] on span "a." at bounding box center [250, 226] width 10 height 13
click at [242, 230] on input "a. Evaluate the budget overrun, update the cost baseline, revise the cost manag…" at bounding box center [242, 227] width 0 height 10
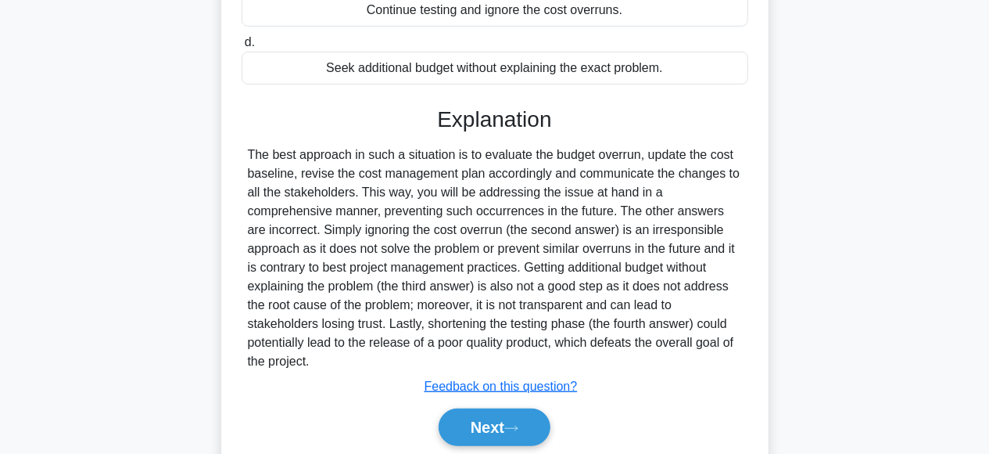
scroll to position [433, 0]
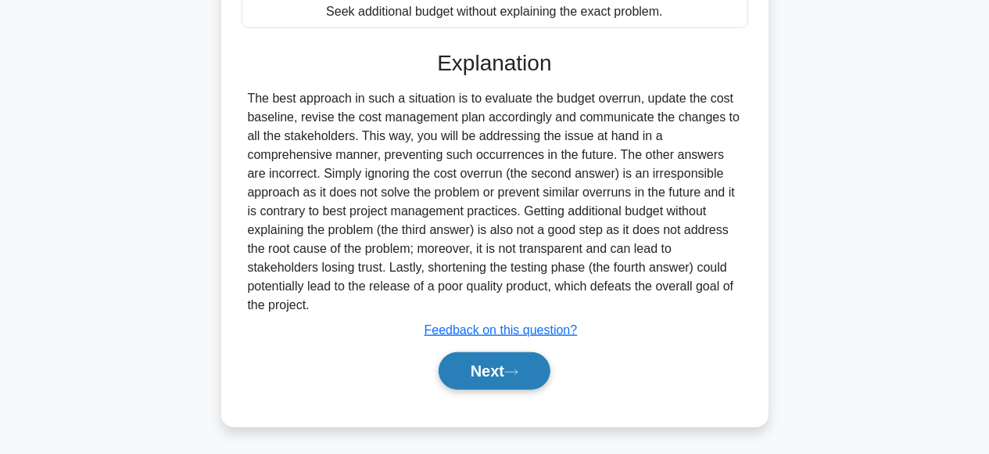
click at [505, 365] on button "Next" at bounding box center [495, 371] width 112 height 38
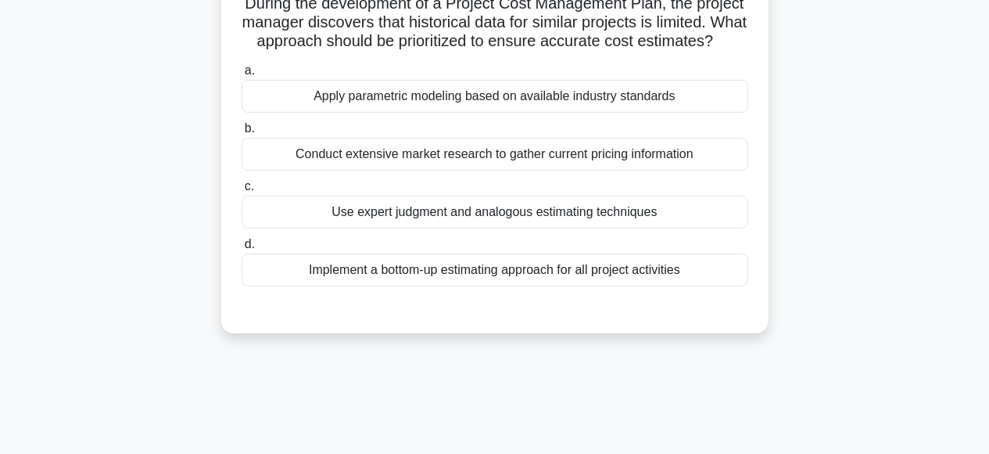
scroll to position [66, 0]
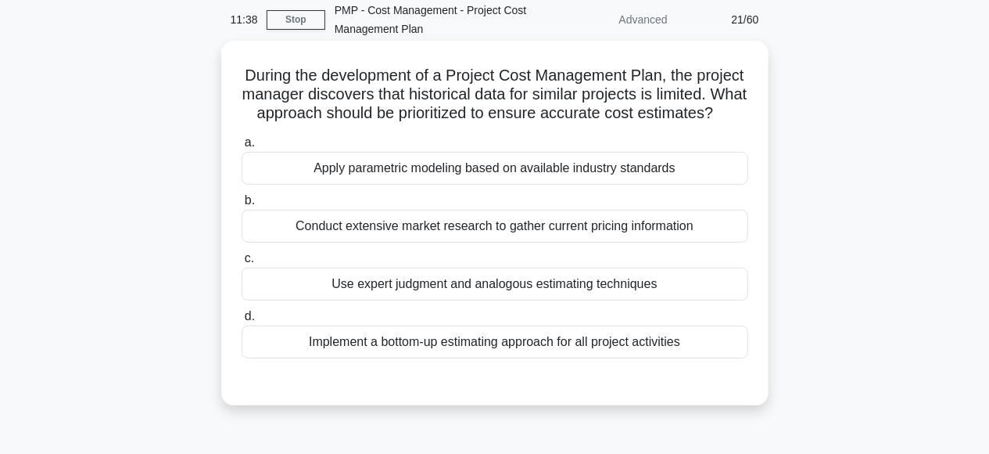
click at [426, 340] on div "Implement a bottom-up estimating approach for all project activities" at bounding box center [495, 341] width 507 height 33
click at [242, 321] on input "d. Implement a bottom-up estimating approach for all project activities" at bounding box center [242, 316] width 0 height 10
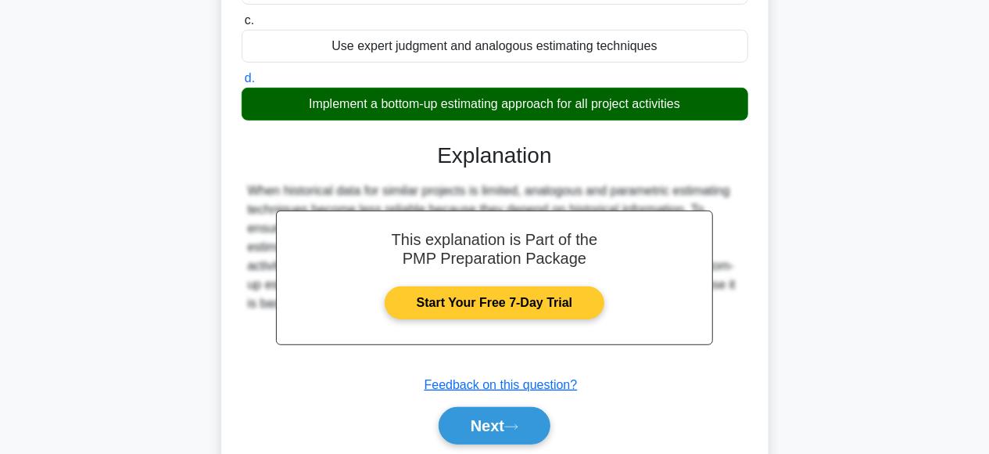
scroll to position [310, 0]
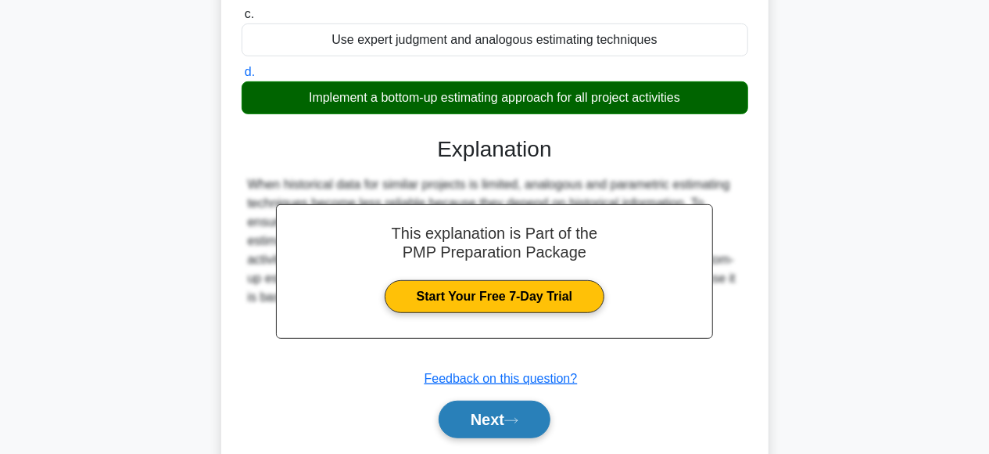
click at [465, 414] on button "Next" at bounding box center [495, 419] width 112 height 38
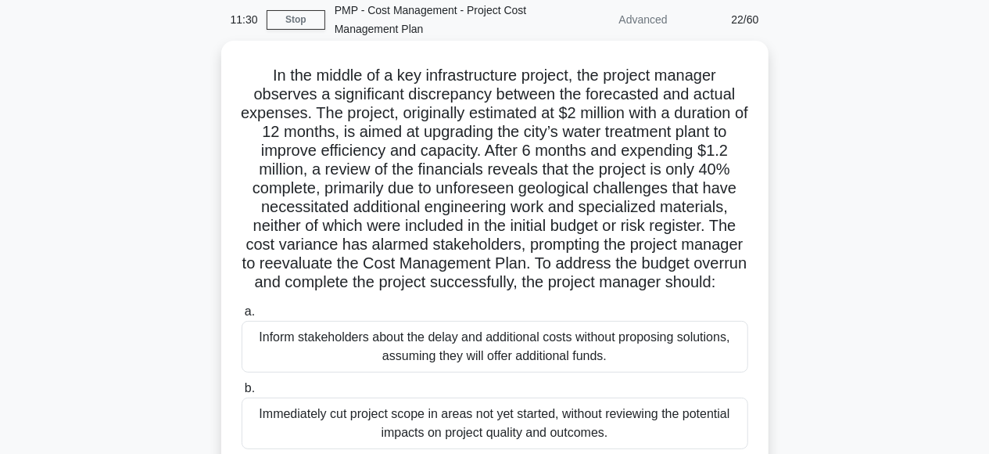
scroll to position [0, 0]
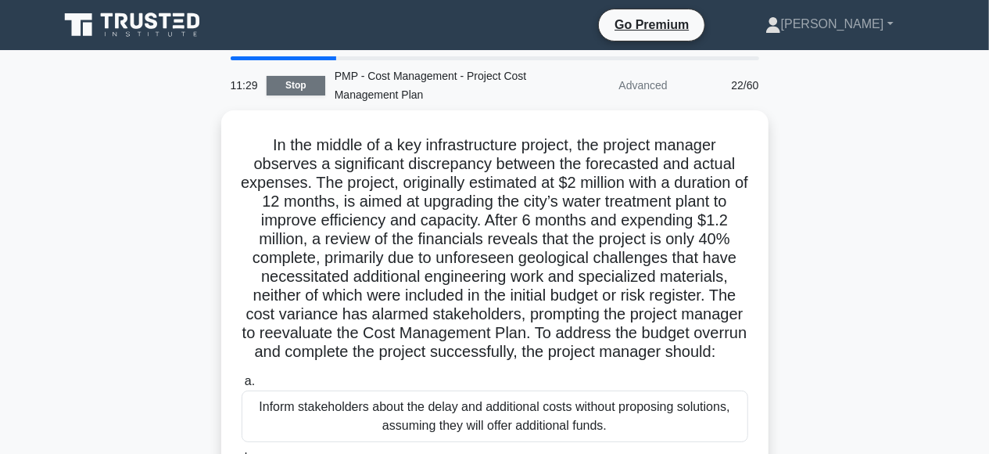
click at [287, 88] on link "Stop" at bounding box center [296, 86] width 59 height 20
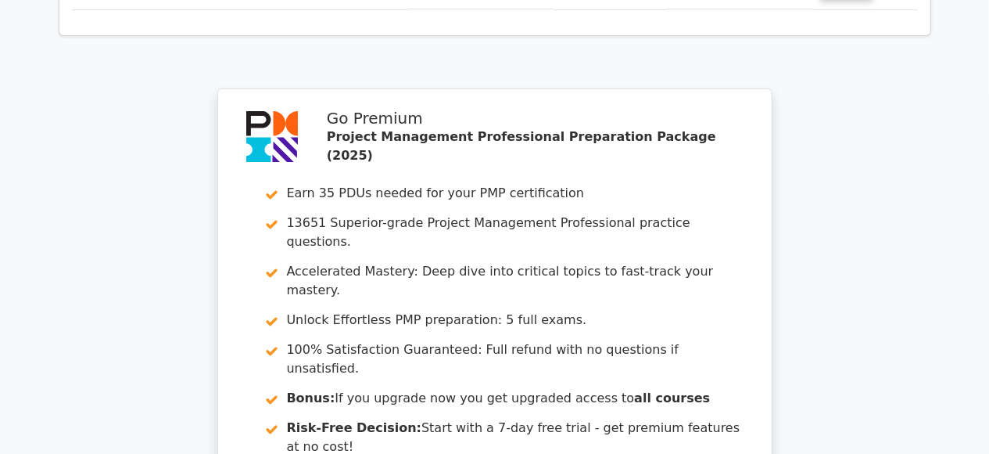
scroll to position [2928, 0]
